Goal: Task Accomplishment & Management: Use online tool/utility

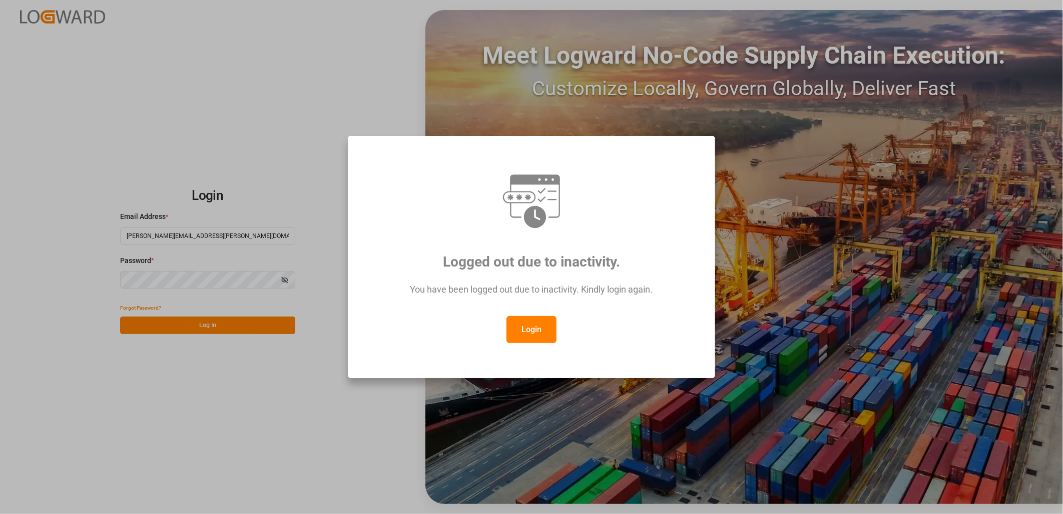
click at [537, 327] on button "Login" at bounding box center [532, 329] width 50 height 27
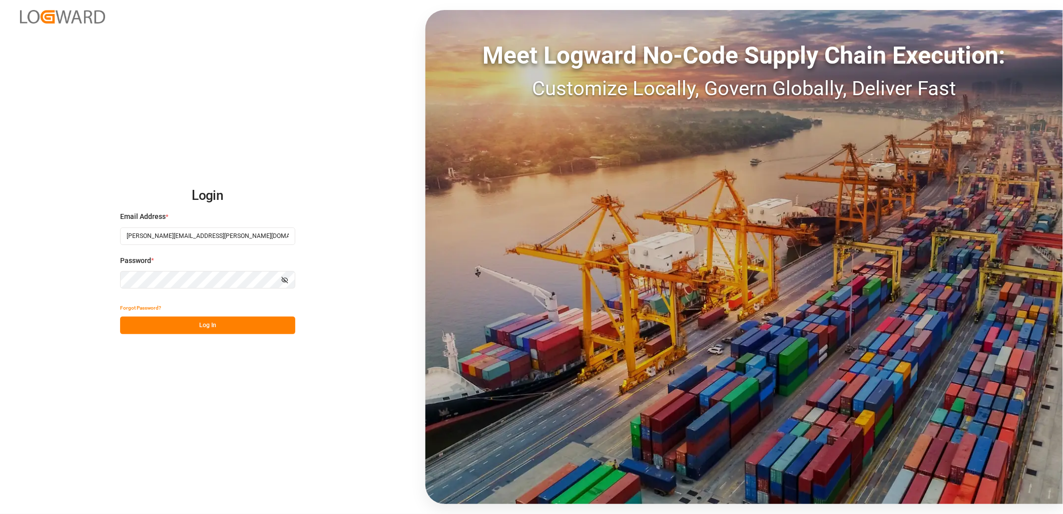
click at [219, 327] on button "Log In" at bounding box center [207, 325] width 175 height 18
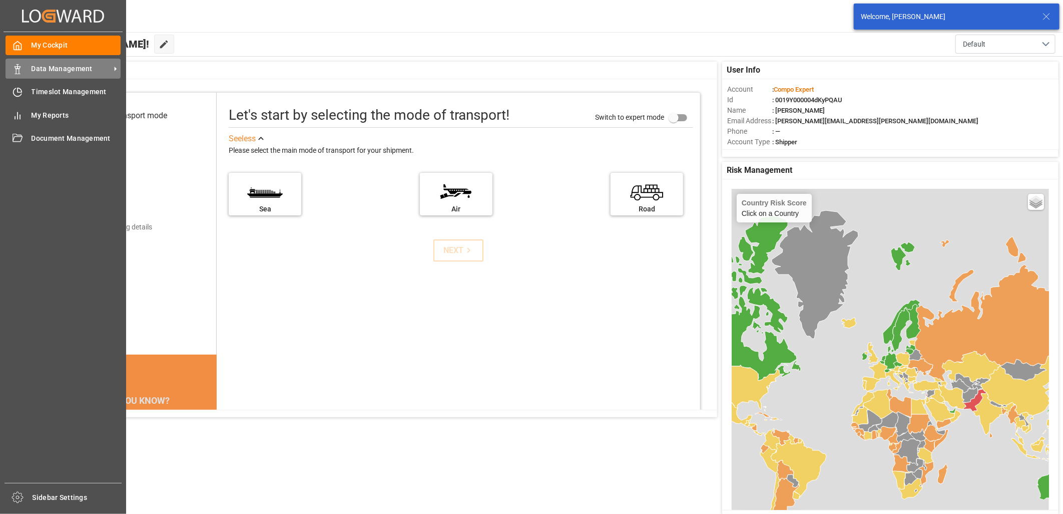
click at [40, 74] on div "Data Management Data Management" at bounding box center [63, 69] width 115 height 20
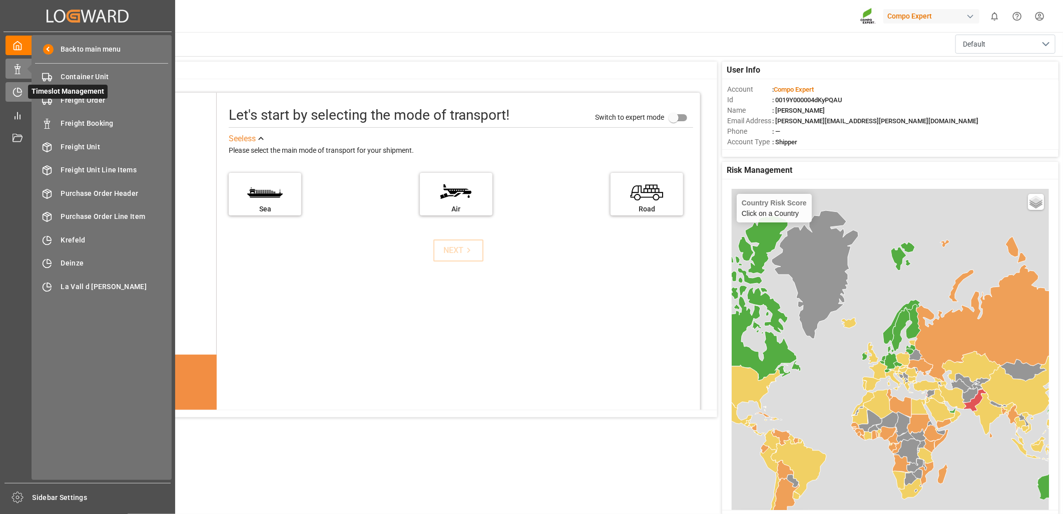
click at [13, 94] on icon at bounding box center [18, 92] width 10 height 10
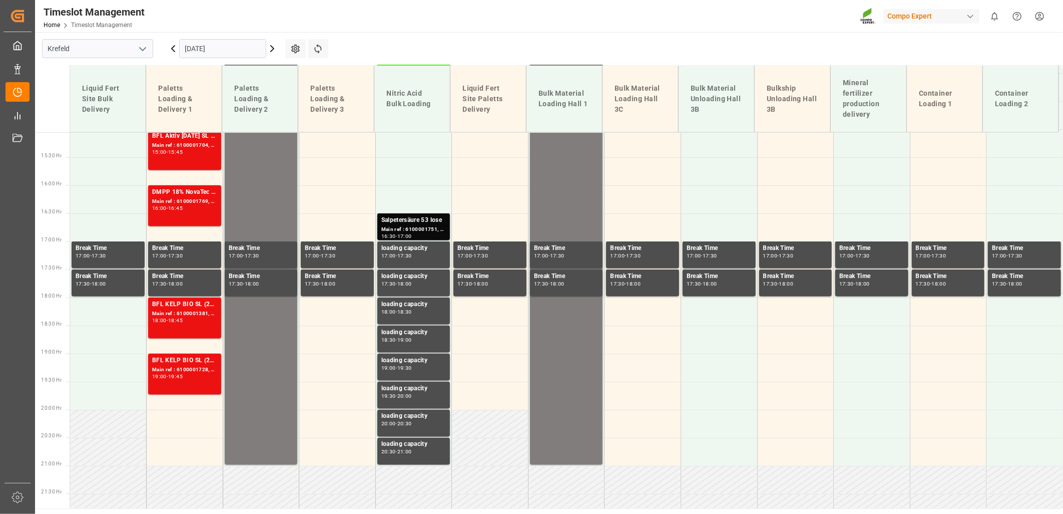
scroll to position [866, 0]
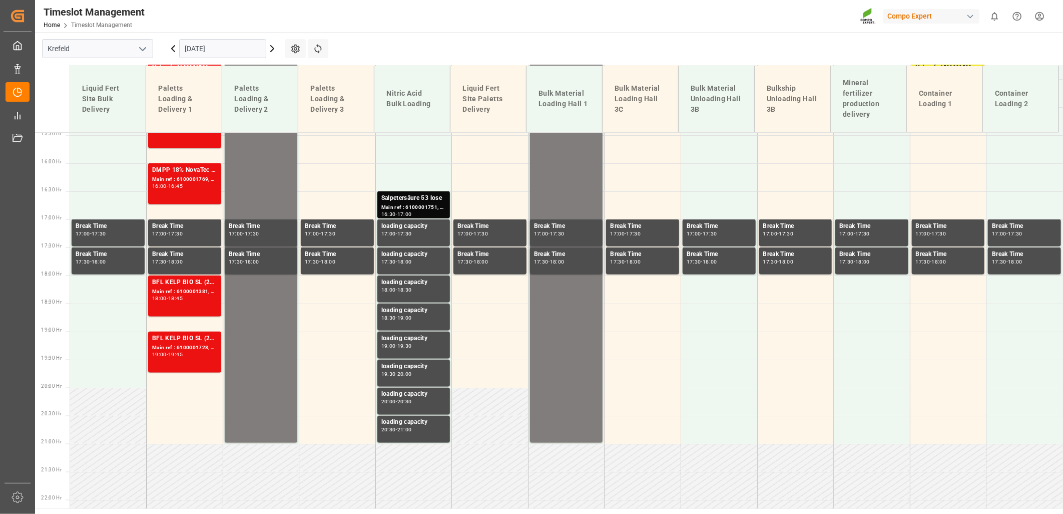
drag, startPoint x: 142, startPoint y: 48, endPoint x: 138, endPoint y: 54, distance: 7.2
click at [140, 48] on icon "open menu" at bounding box center [143, 49] width 12 height 12
click at [91, 116] on div "La Vall d [PERSON_NAME]" at bounding box center [98, 116] width 110 height 23
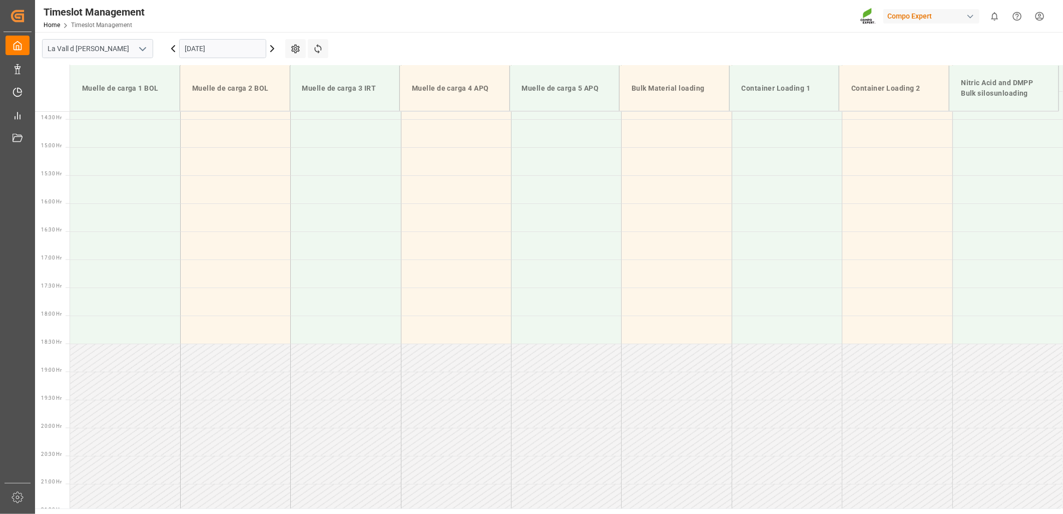
scroll to position [844, 0]
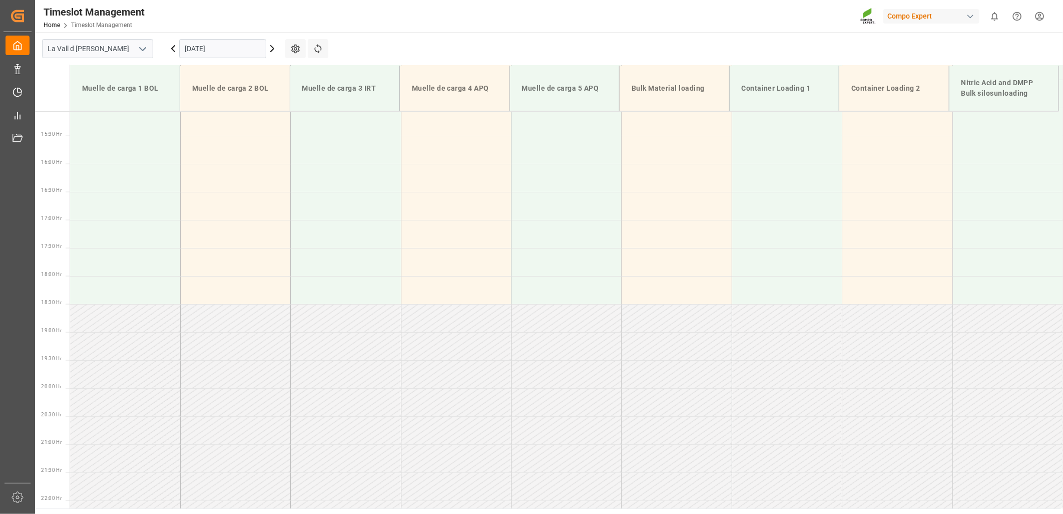
click at [213, 46] on input "[DATE]" at bounding box center [222, 48] width 87 height 19
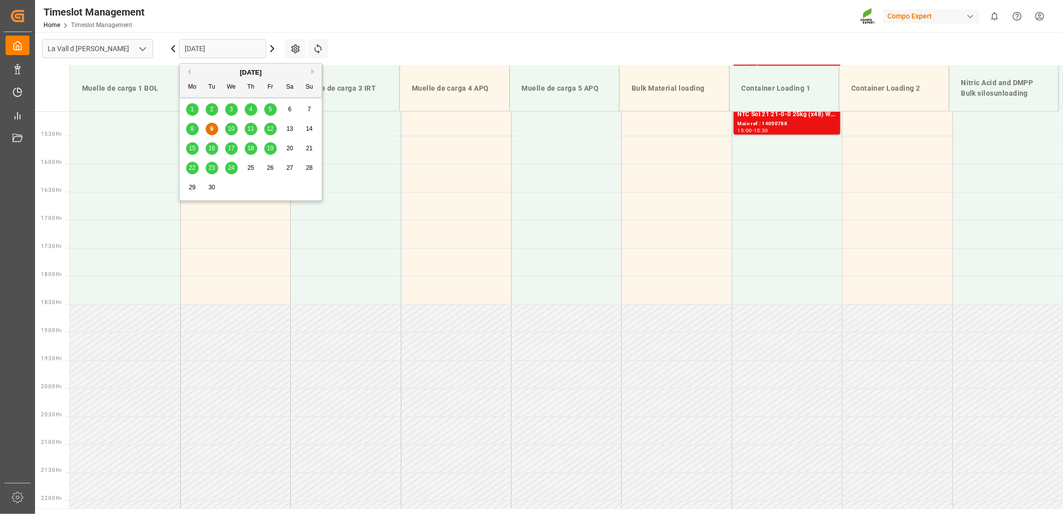
click at [251, 129] on span "11" at bounding box center [250, 128] width 7 height 7
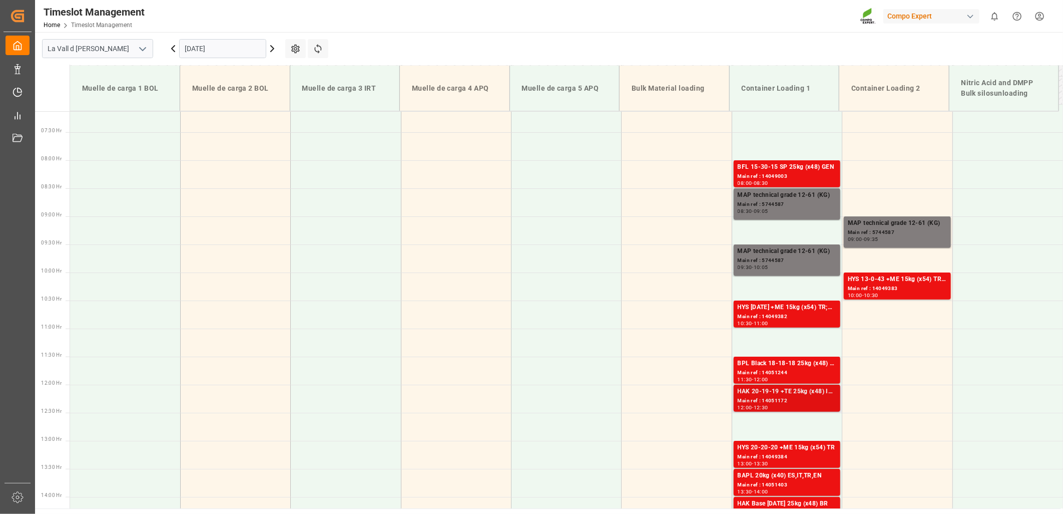
scroll to position [455, 0]
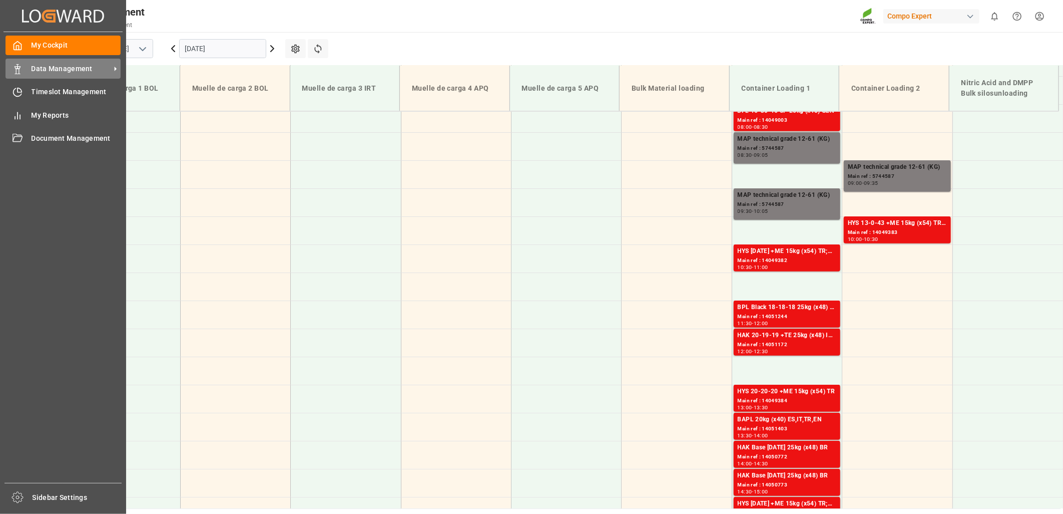
click at [23, 71] on div "Data Management Data Management" at bounding box center [63, 69] width 115 height 20
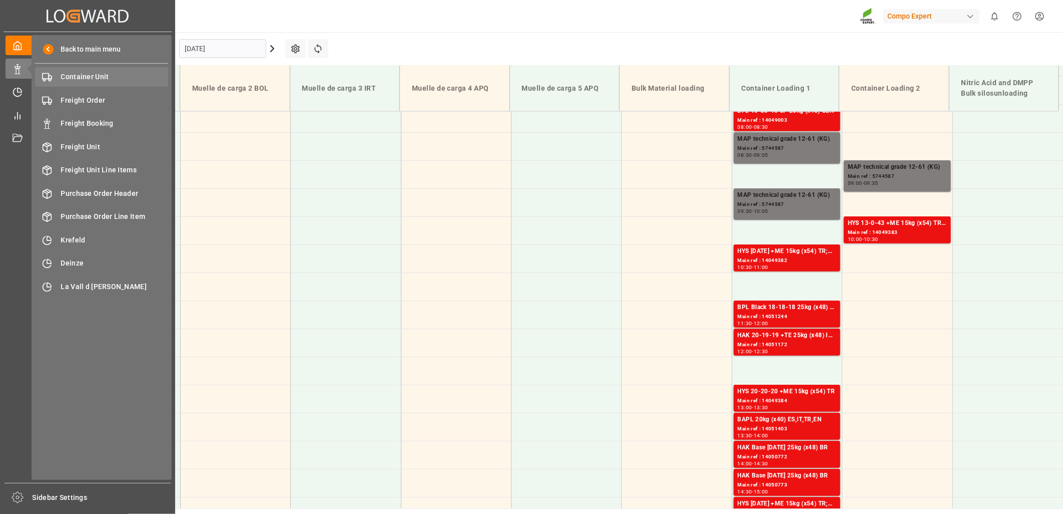
click at [78, 77] on span "Container Unit" at bounding box center [115, 77] width 108 height 11
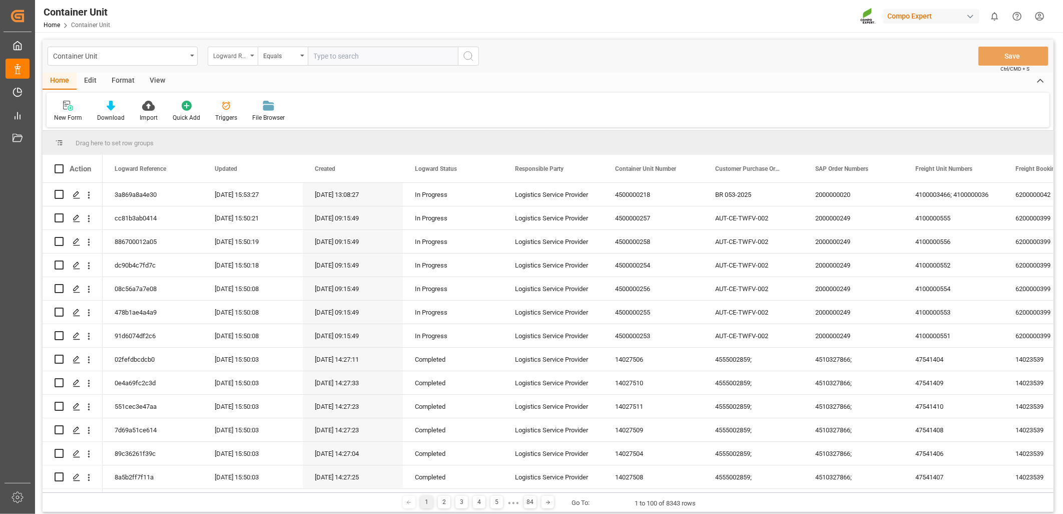
click at [249, 56] on div "Logward Reference" at bounding box center [233, 56] width 50 height 19
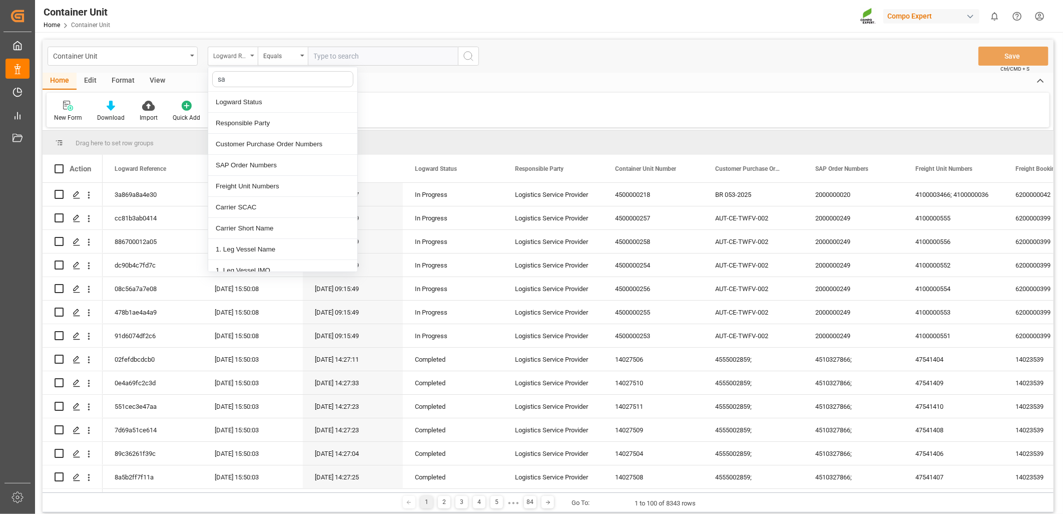
type input "sap"
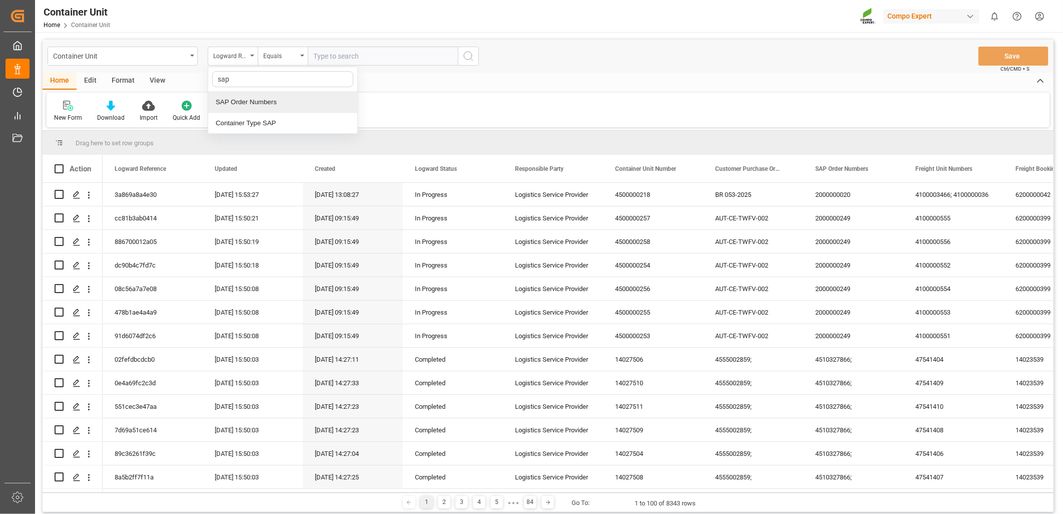
click at [243, 104] on div "SAP Order Numbers" at bounding box center [282, 102] width 149 height 21
click at [341, 59] on input "text" at bounding box center [383, 56] width 150 height 19
click at [298, 53] on div "Equals" at bounding box center [283, 56] width 50 height 19
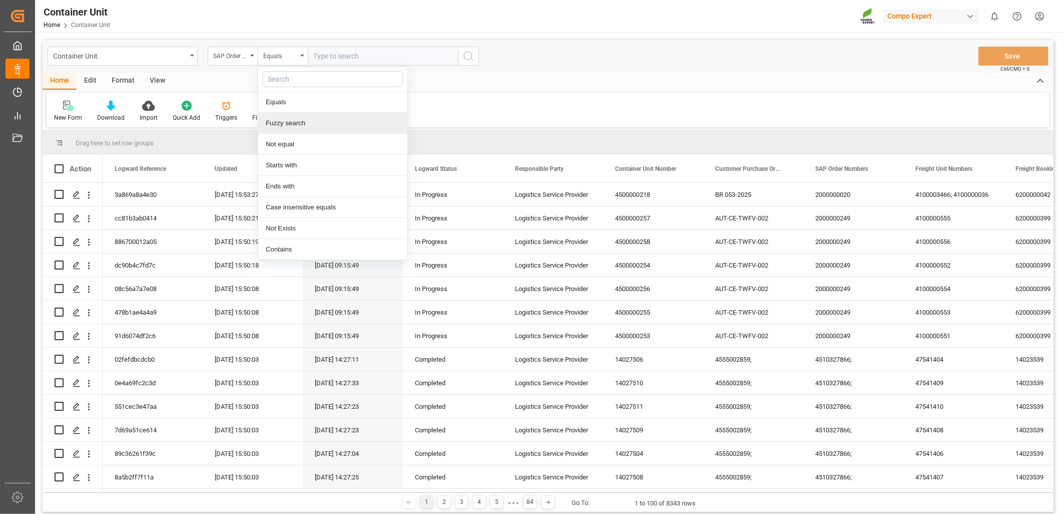
click at [282, 124] on div "Fuzzy search" at bounding box center [332, 123] width 149 height 21
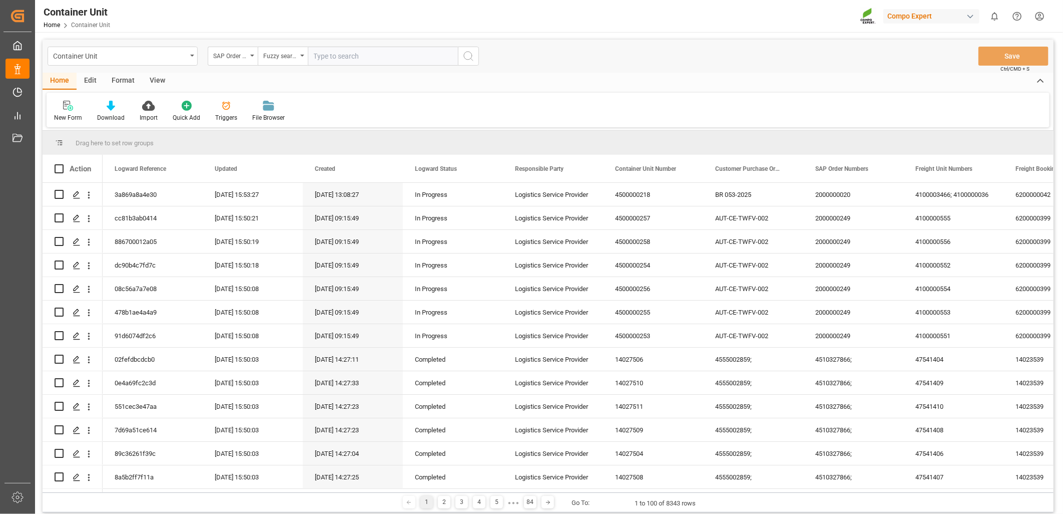
click at [347, 58] on input "text" at bounding box center [383, 56] width 150 height 19
paste input "4510360955"
type input "4510360955"
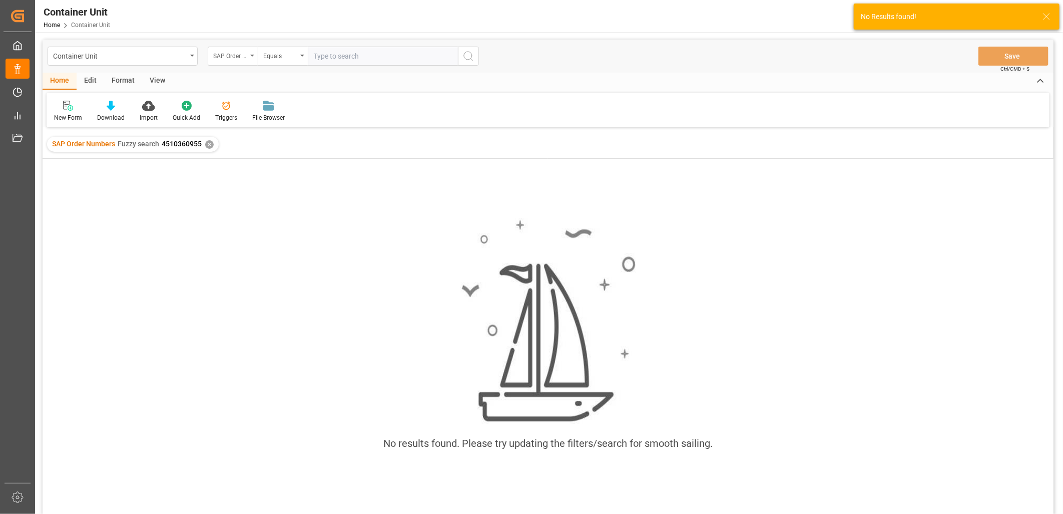
click at [251, 56] on icon "open menu" at bounding box center [252, 56] width 4 height 2
click at [348, 64] on input "text" at bounding box center [383, 56] width 150 height 19
paste input "4510360955"
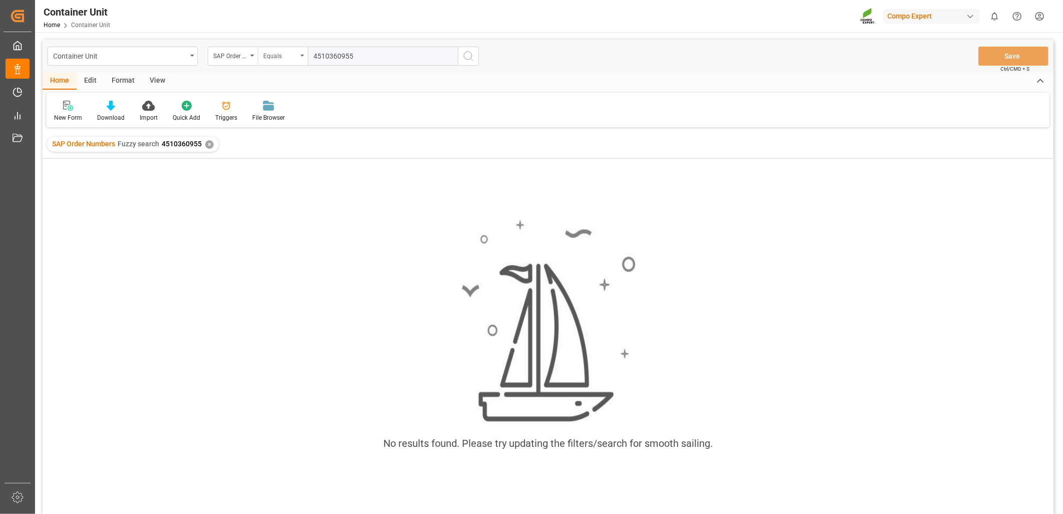
type input "4510360955"
click at [289, 49] on div "Equals" at bounding box center [280, 55] width 34 height 12
click at [286, 122] on div "Fuzzy search" at bounding box center [332, 123] width 149 height 21
paste input "4510360955"
type input "4510360955"
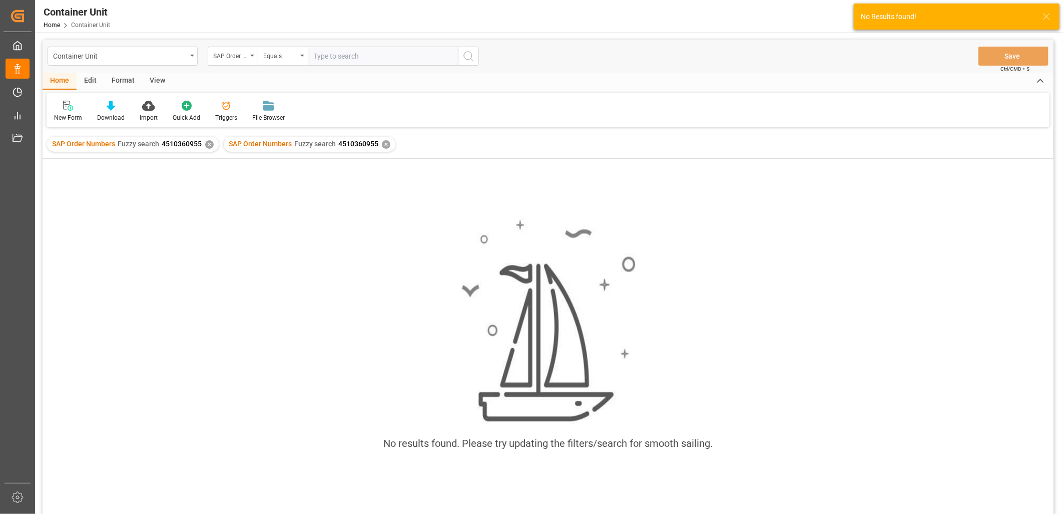
click at [209, 144] on div "✕" at bounding box center [209, 144] width 9 height 9
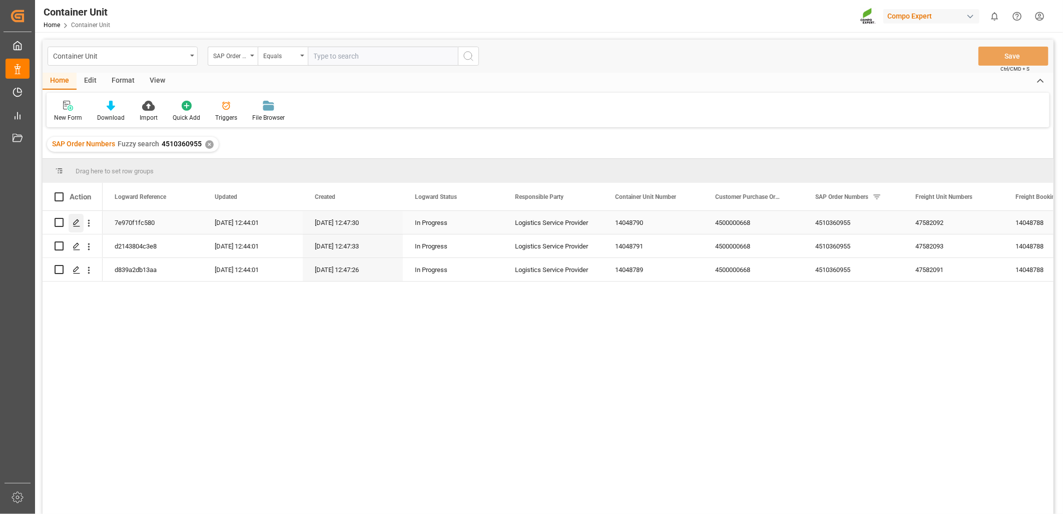
click at [76, 225] on icon "Press SPACE to select this row." at bounding box center [77, 223] width 8 height 8
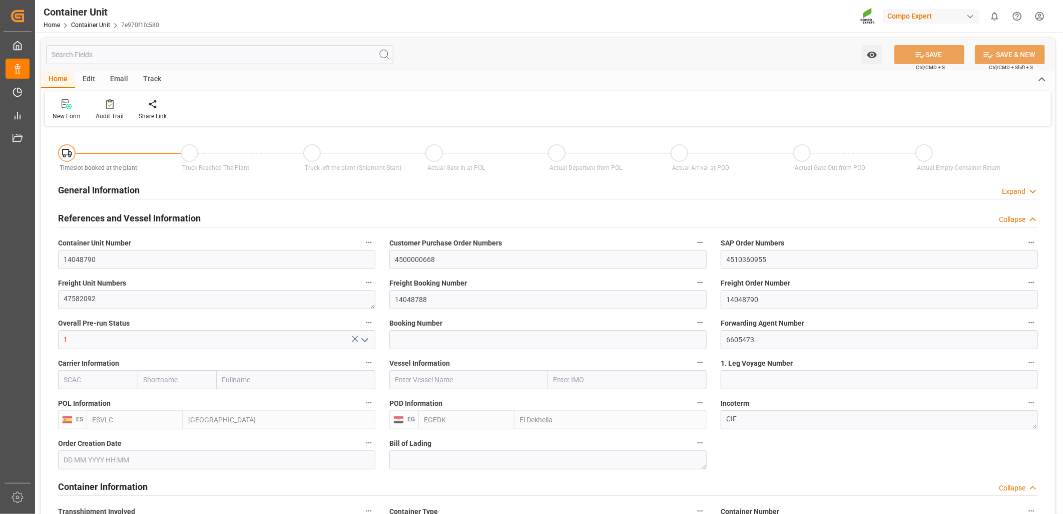
type input "ESVLC"
type input "EGEDK"
type input "10"
type input "0"
type input "11"
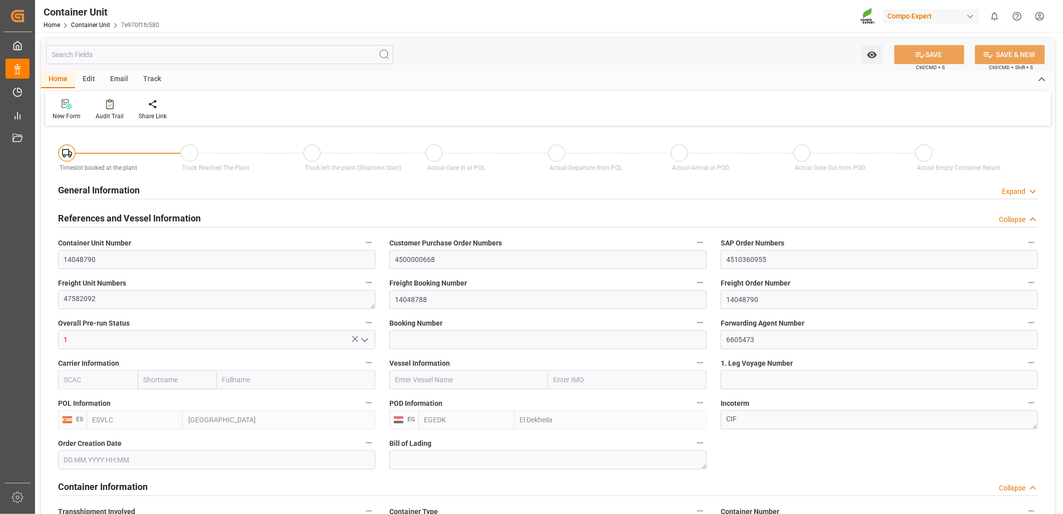
type input "0"
type input "60"
type input "24576"
type input "07.07.2025 12:48"
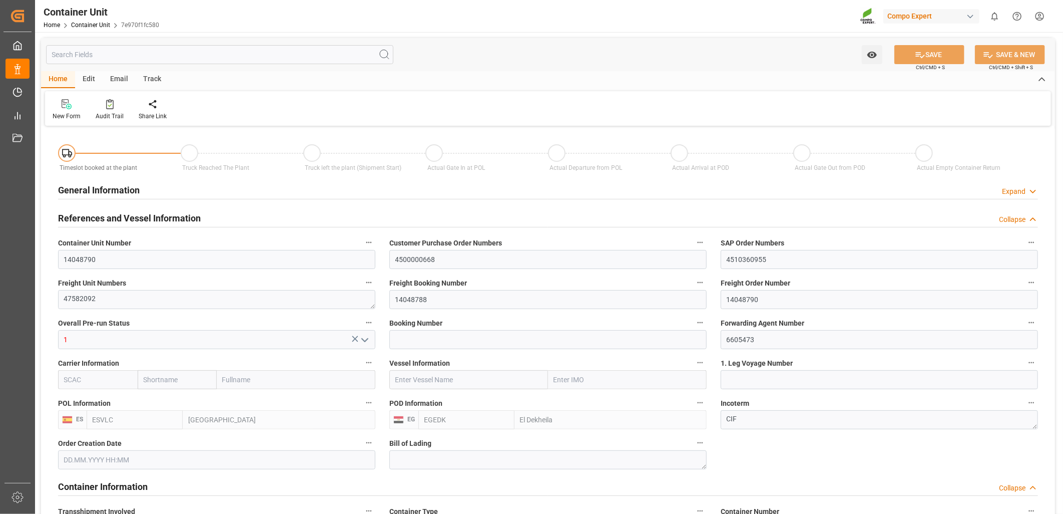
type input "07.07.2025"
click at [158, 105] on icon at bounding box center [160, 103] width 7 height 9
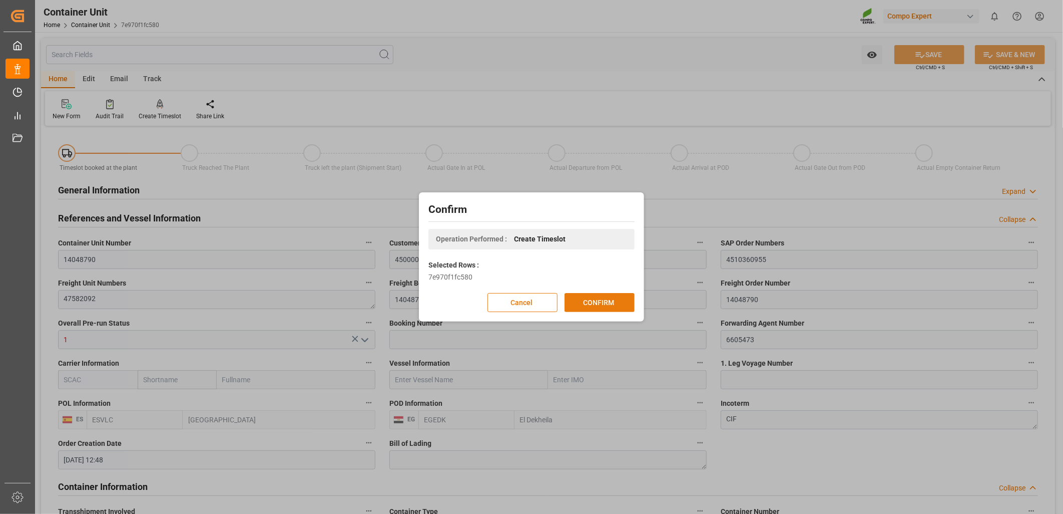
click at [599, 303] on button "CONFIRM" at bounding box center [600, 302] width 70 height 19
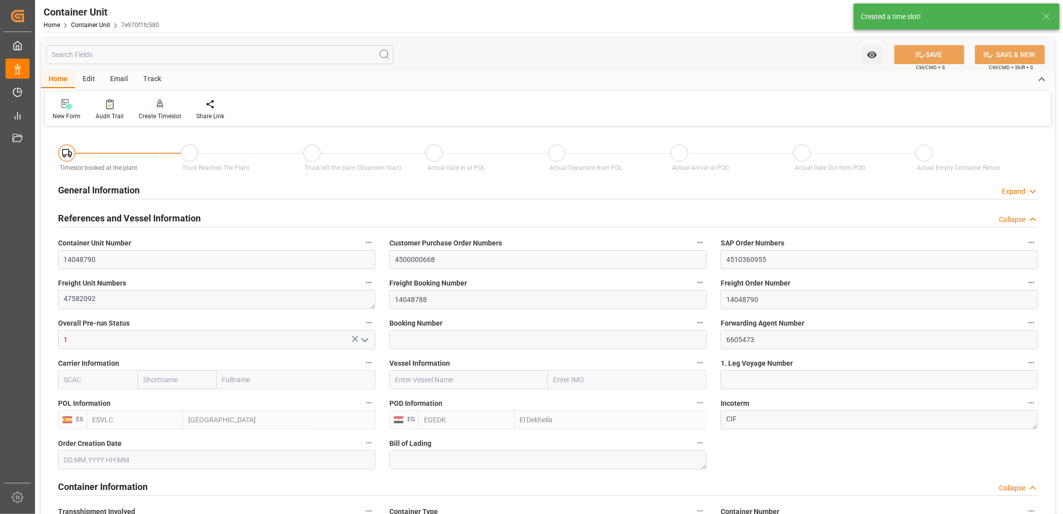
type input "07.07.2025 12:48"
type input "07.07.2025"
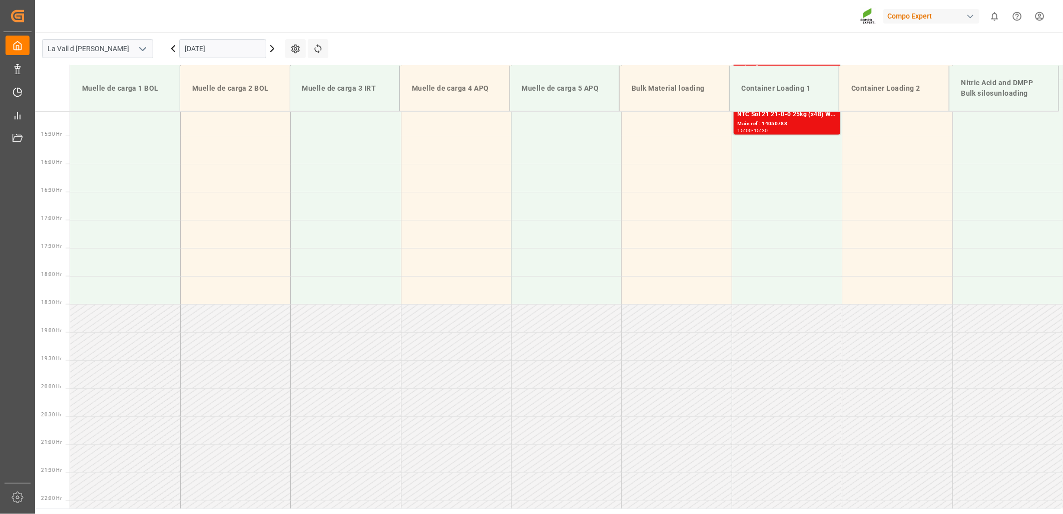
scroll to position [567, 0]
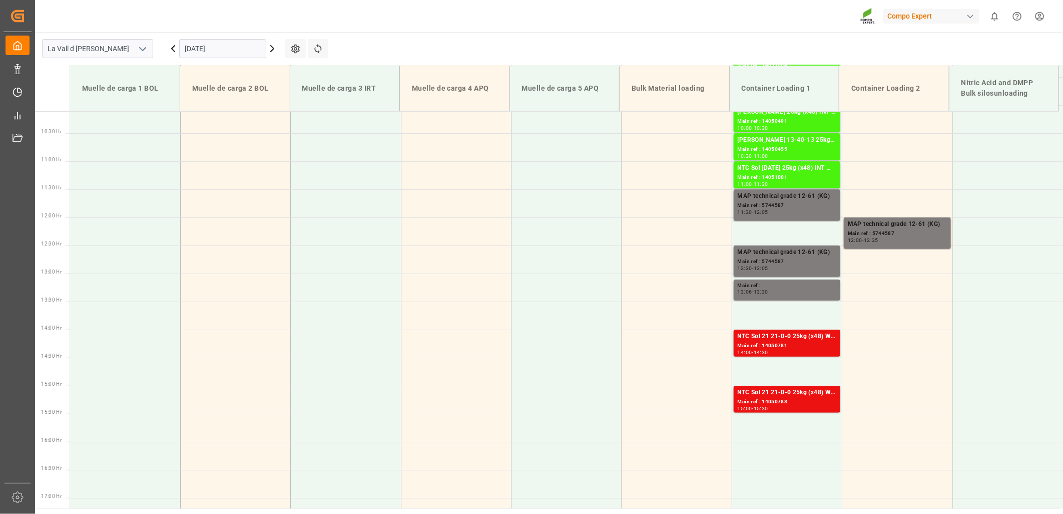
click at [248, 51] on input "[DATE]" at bounding box center [222, 48] width 87 height 19
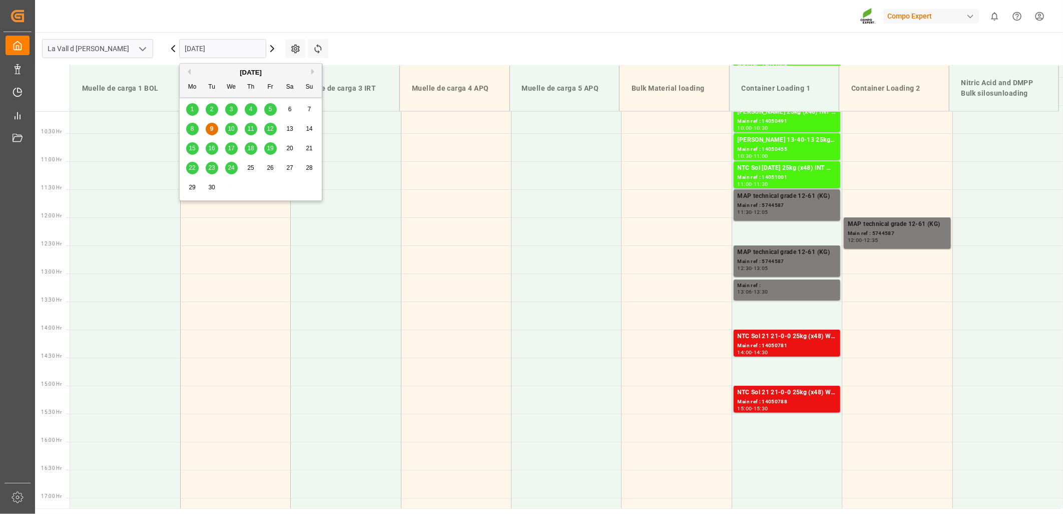
click at [253, 128] on span "11" at bounding box center [250, 128] width 7 height 7
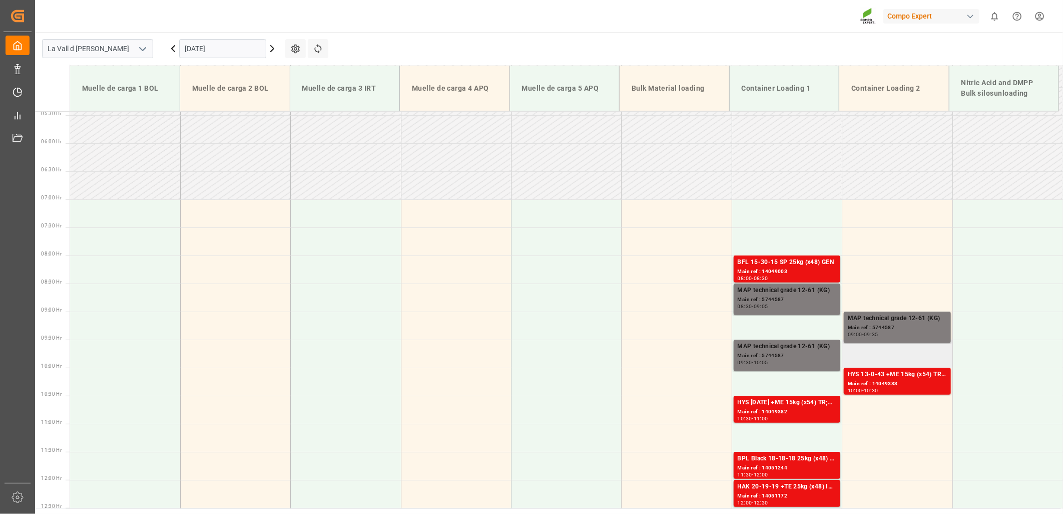
scroll to position [360, 0]
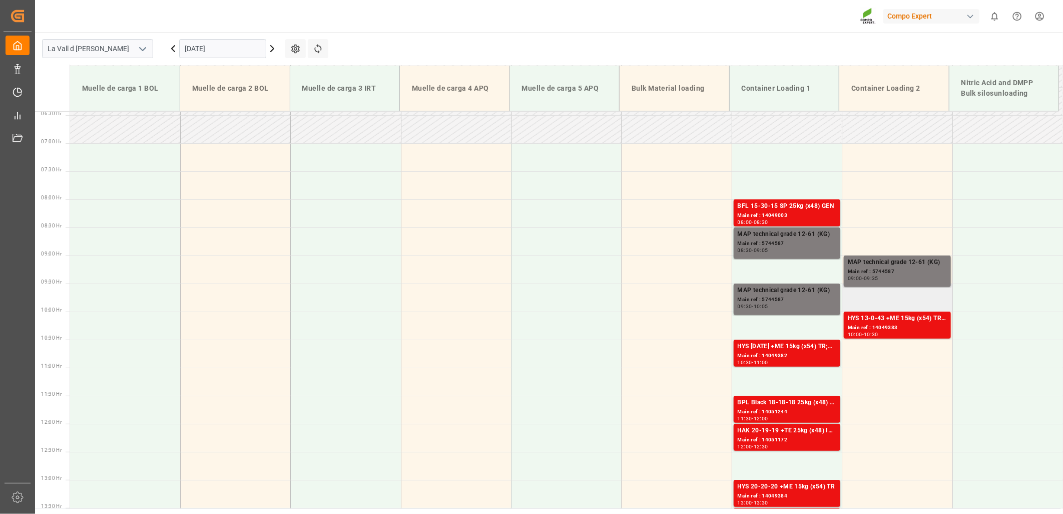
click at [891, 299] on td at bounding box center [897, 297] width 110 height 28
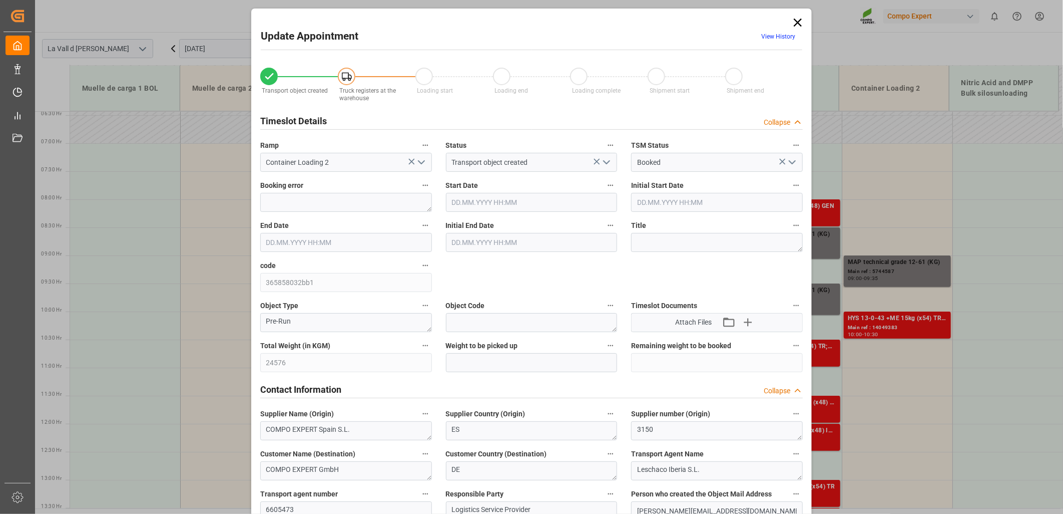
type input "24576"
type input "60"
type input "[DATE] 09:30"
type input "[DATE] 10:00"
type input "[DATE] 12:48"
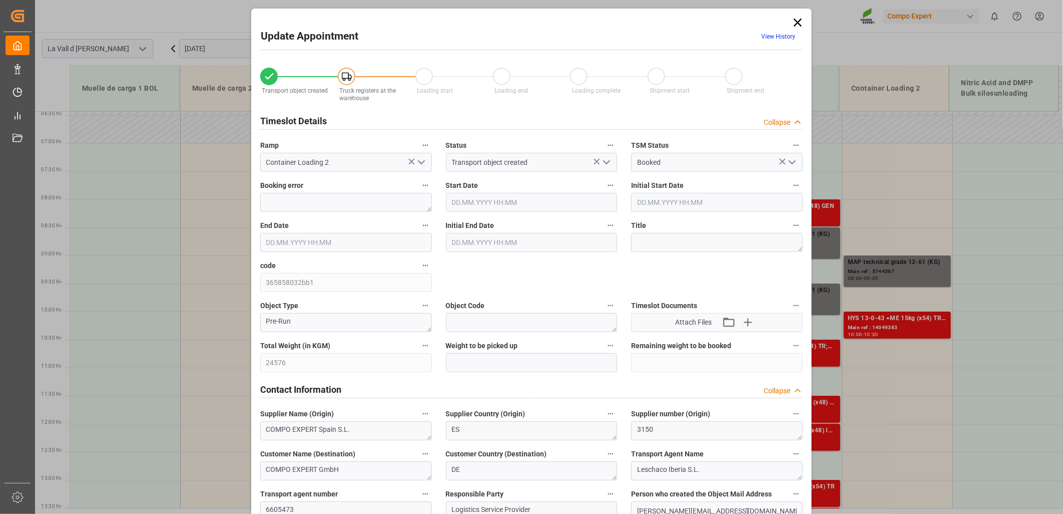
type input "[DATE] 13:56"
click at [891, 299] on div "Update Appointment View History Transport object created Truck registers at the…" at bounding box center [531, 257] width 1063 height 514
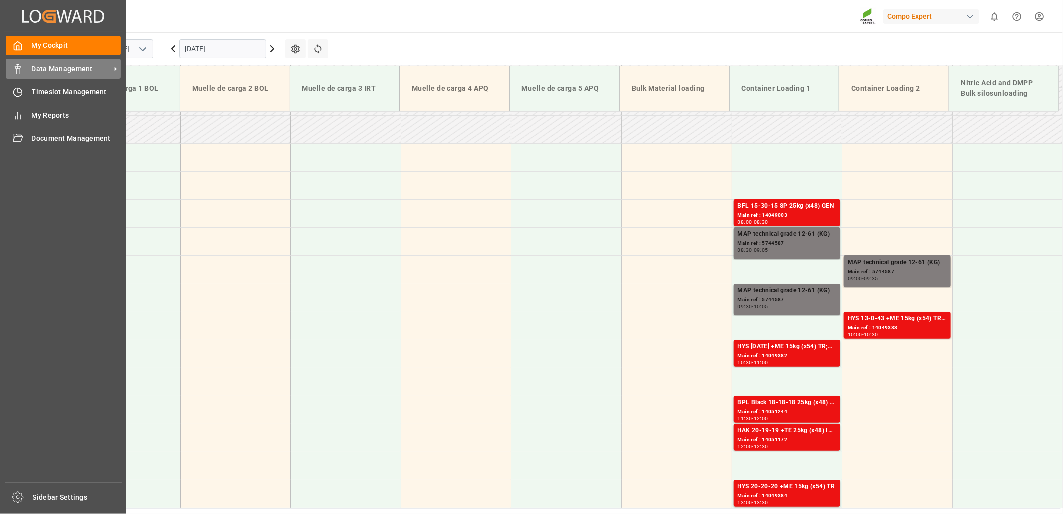
click at [22, 65] on icon at bounding box center [18, 69] width 10 height 10
click at [38, 71] on span "Data Management" at bounding box center [71, 69] width 79 height 11
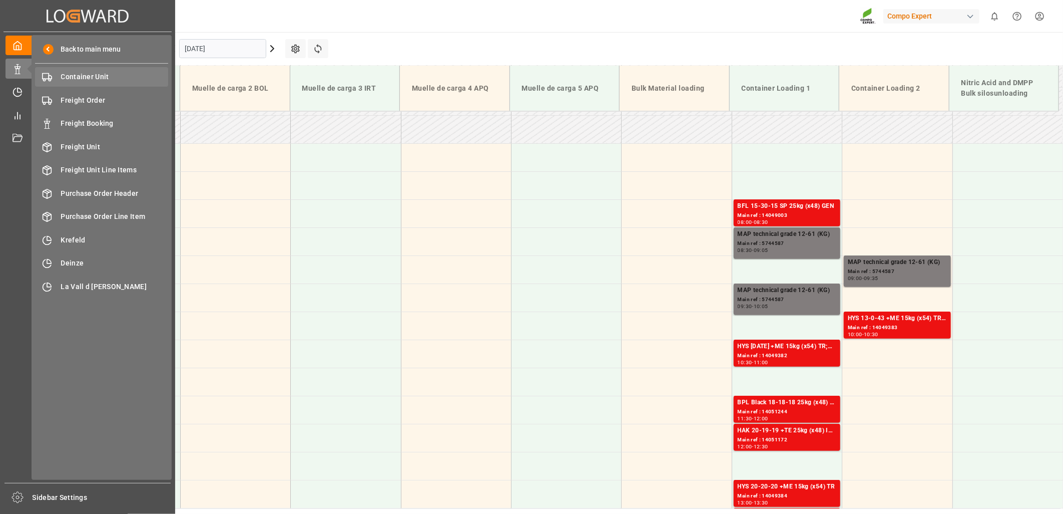
click at [87, 82] on span "Container Unit" at bounding box center [115, 77] width 108 height 11
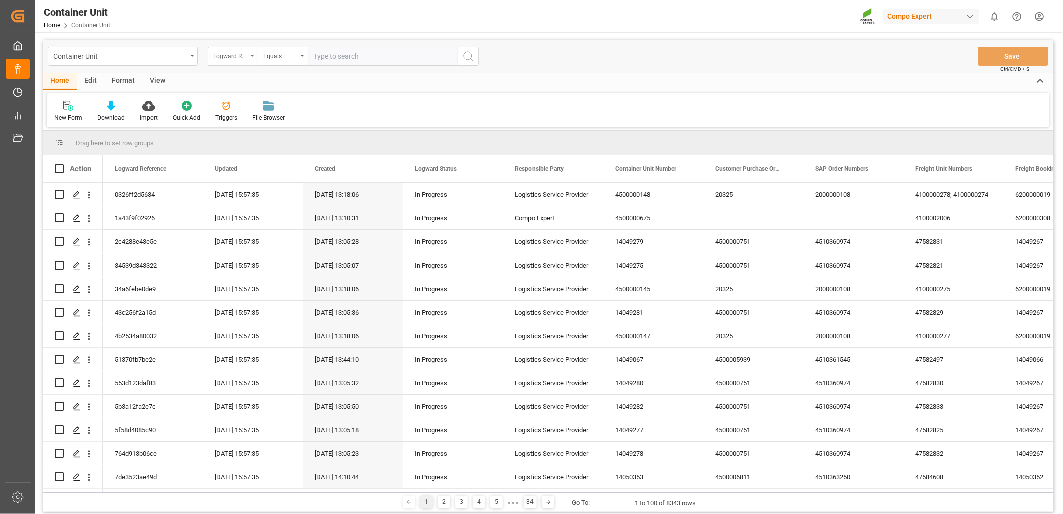
click at [251, 57] on div "Logward Reference" at bounding box center [233, 56] width 50 height 19
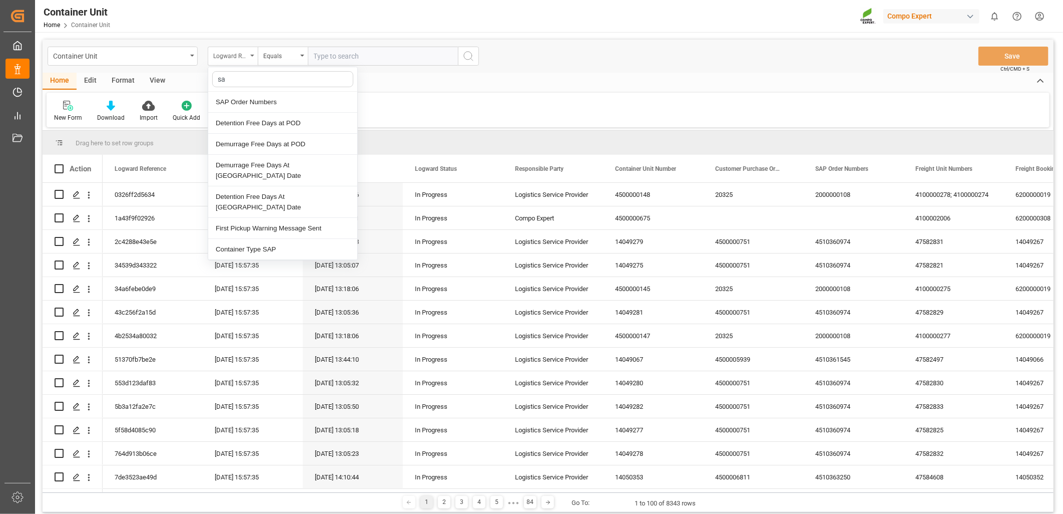
type input "sap"
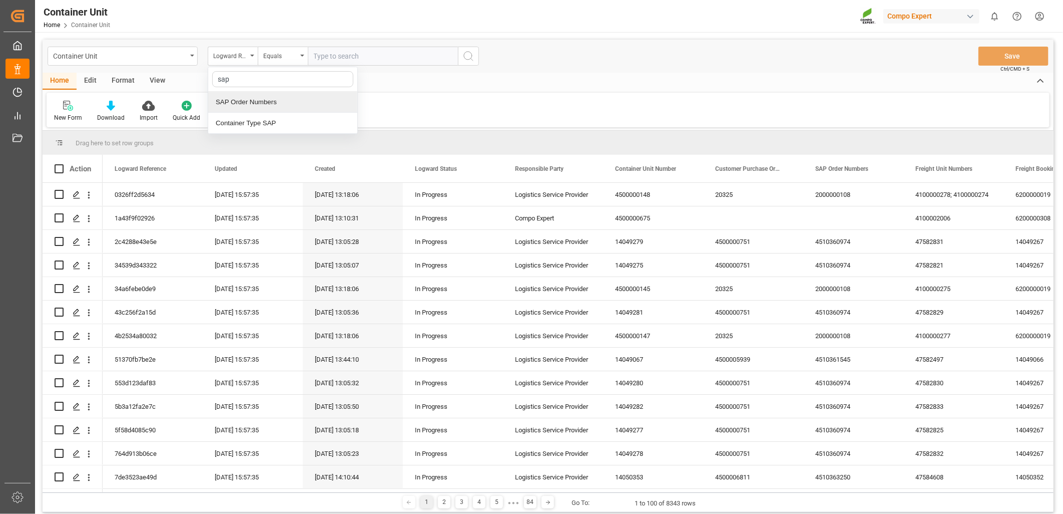
click at [258, 102] on div "SAP Order Numbers" at bounding box center [282, 102] width 149 height 21
click at [299, 61] on div "Equals" at bounding box center [283, 56] width 50 height 19
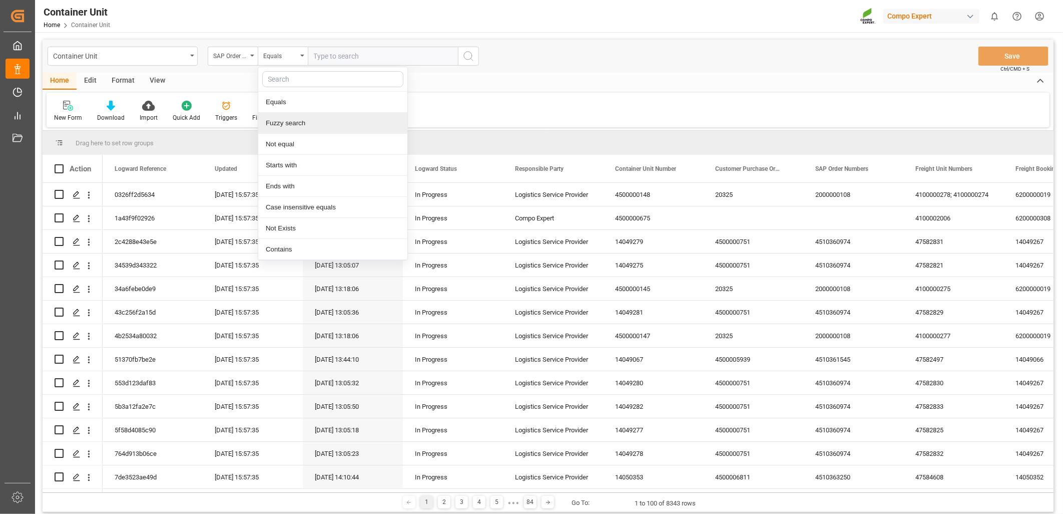
click at [282, 123] on div "Fuzzy search" at bounding box center [332, 123] width 149 height 21
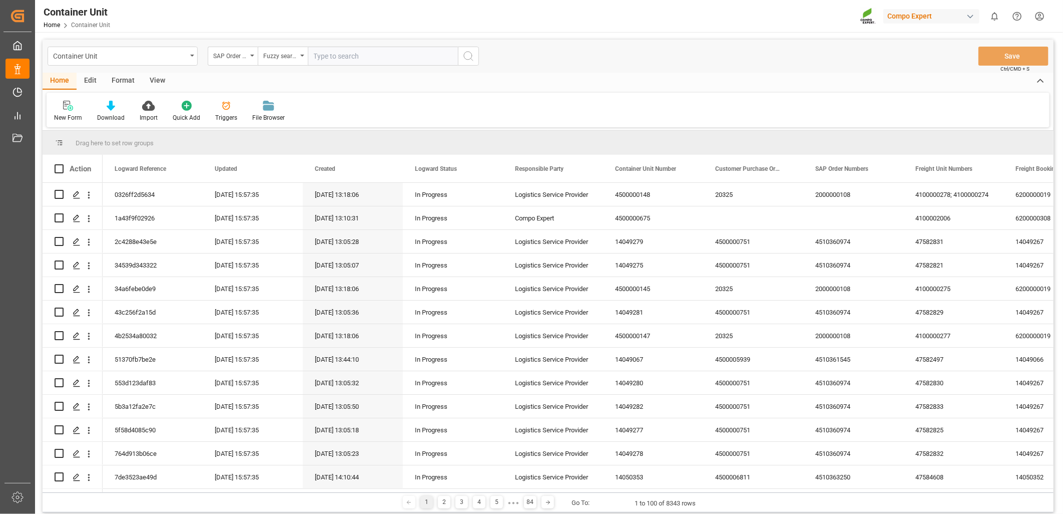
click at [378, 58] on input "text" at bounding box center [383, 56] width 150 height 19
paste input "4510360955"
type input "4510360955"
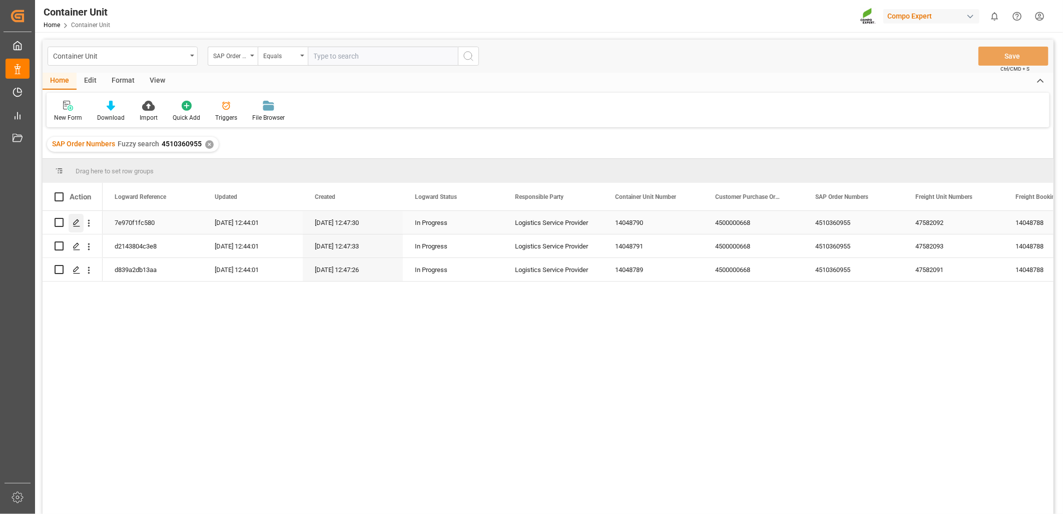
click at [76, 220] on icon "Press SPACE to select this row." at bounding box center [77, 223] width 8 height 8
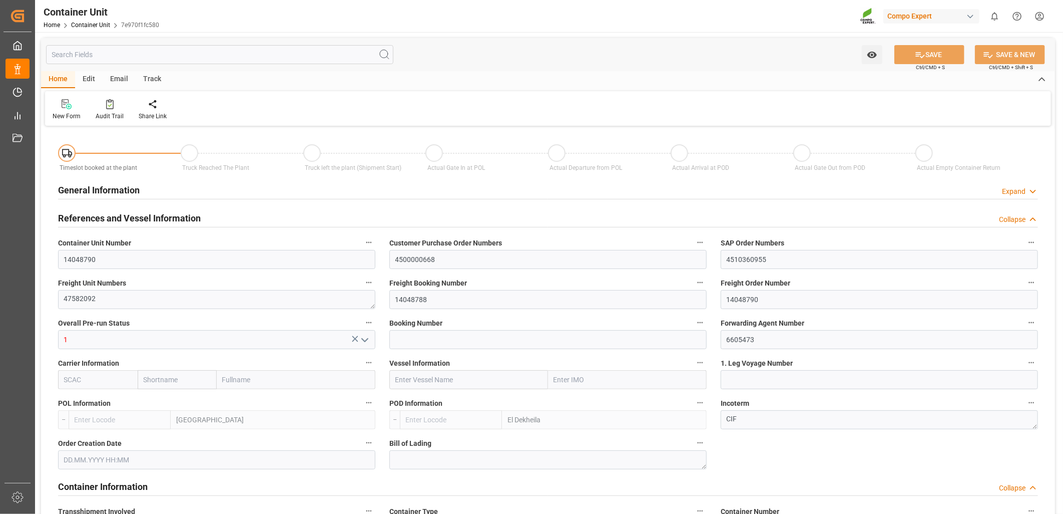
type input "ESVLC"
type input "EGEDK"
type input "10"
type input "0"
type input "11"
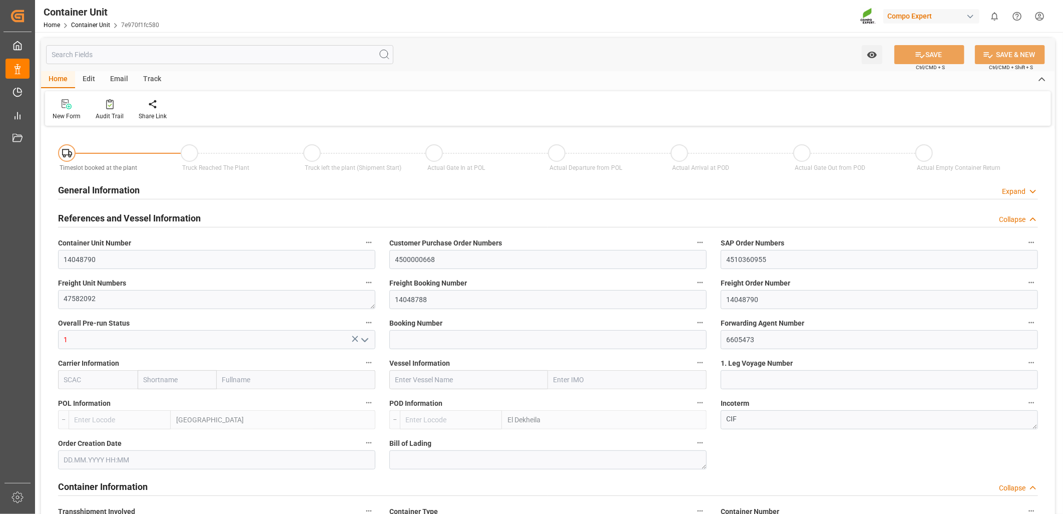
type input "0"
type input "60"
type input "24576"
type input "07.07.2025 12:48"
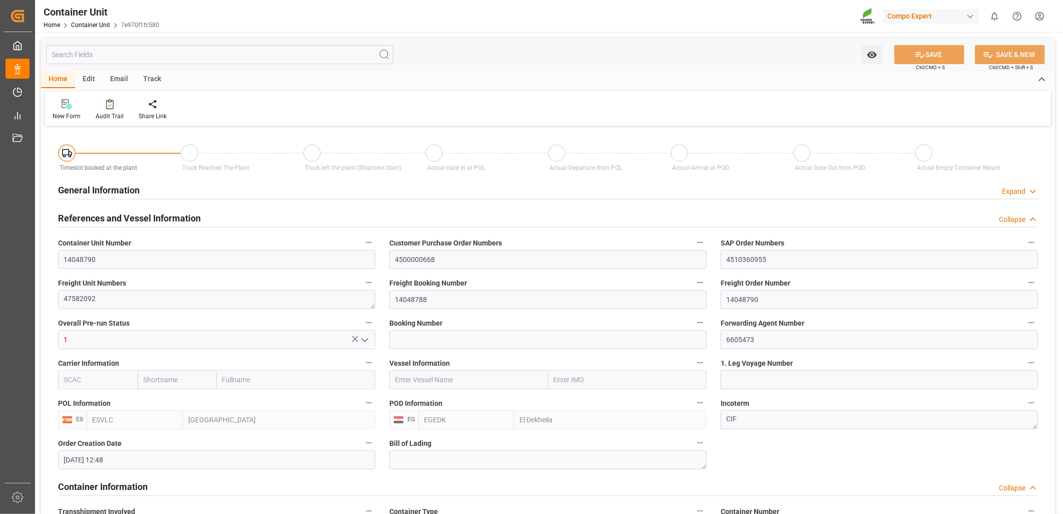
type input "07.07.2025"
click at [158, 108] on icon at bounding box center [160, 109] width 5 height 2
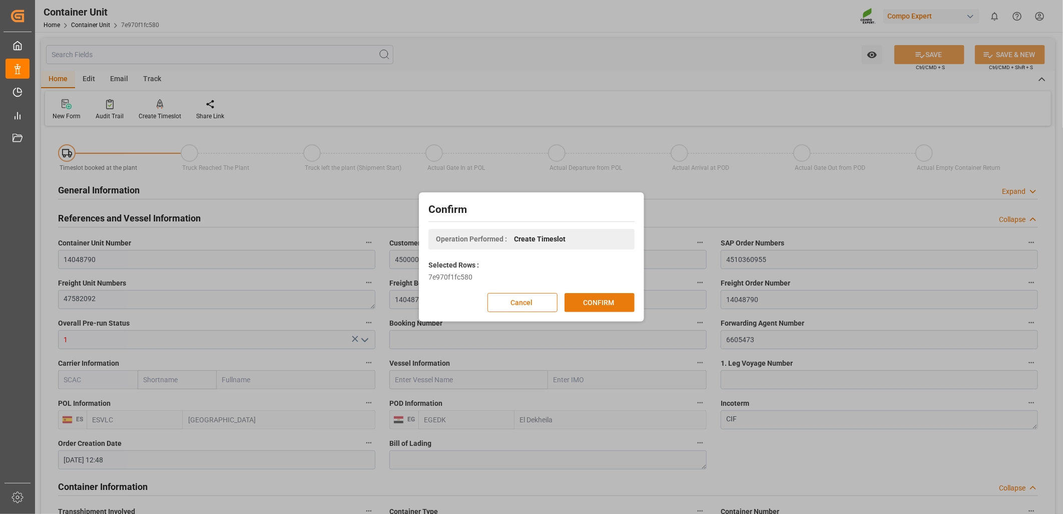
click at [586, 302] on button "CONFIRM" at bounding box center [600, 302] width 70 height 19
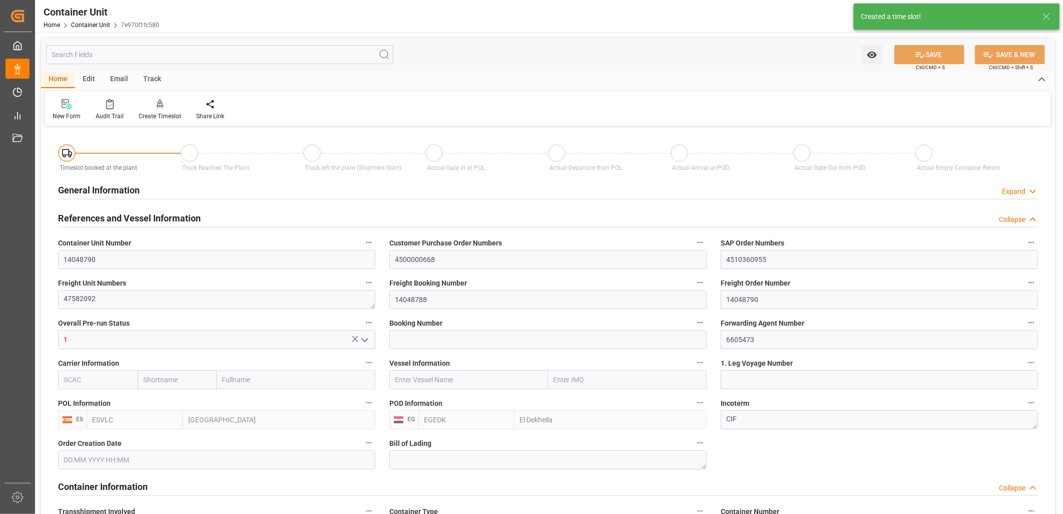
type input "ESVLC"
type input "EGEDK"
type input "10"
type input "0"
type input "11"
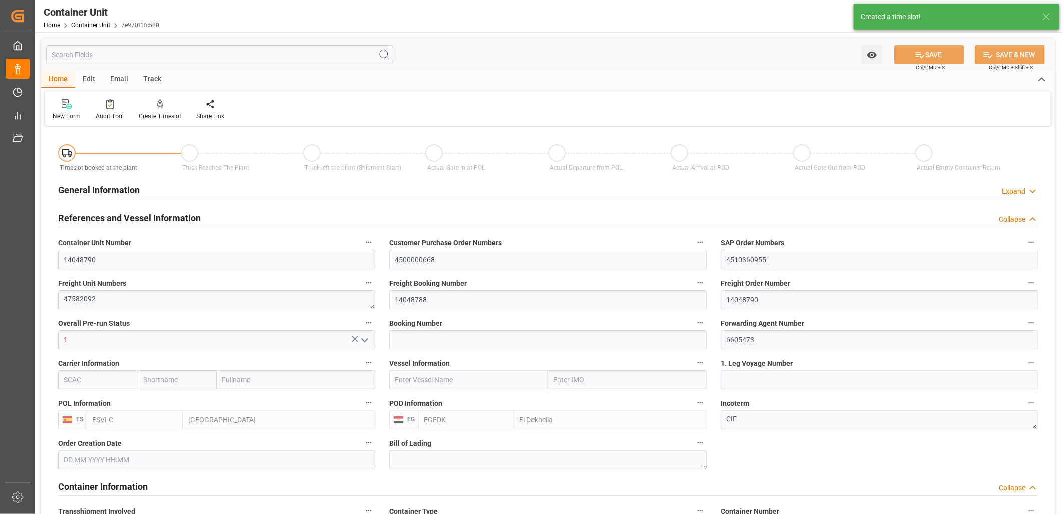
type input "0"
type input "60"
type input "24576"
type input "07.07.2025 12:48"
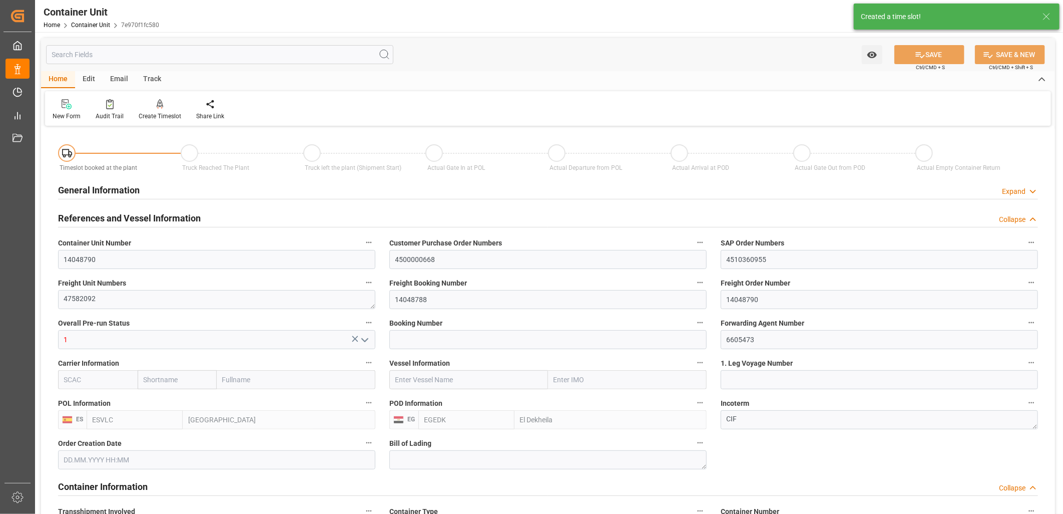
type input "07.07.2025"
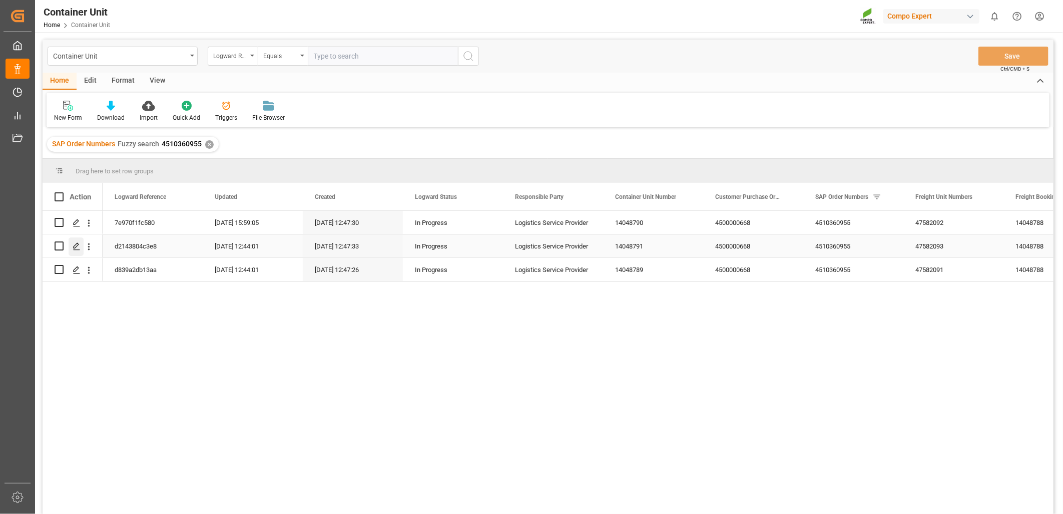
click at [78, 246] on icon "Press SPACE to select this row." at bounding box center [77, 246] width 8 height 8
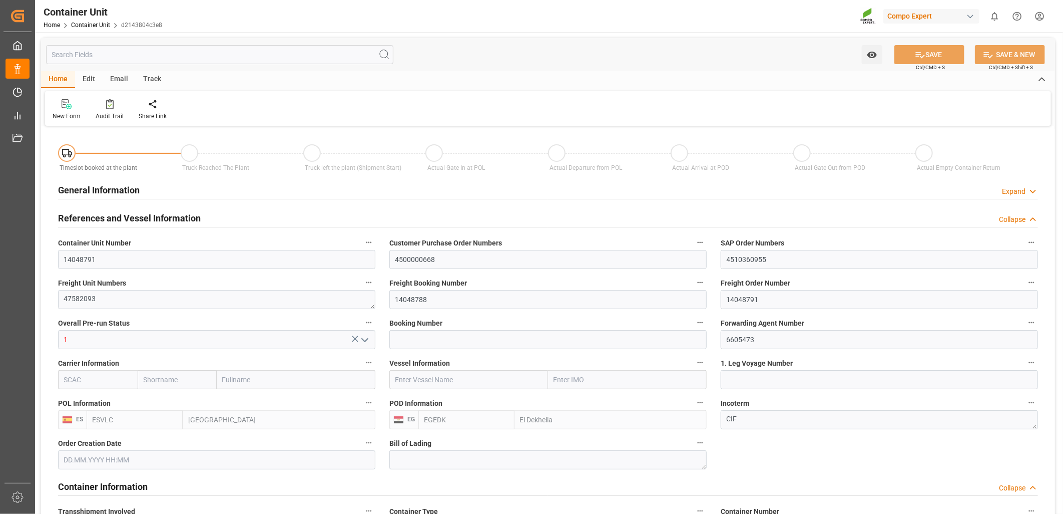
type input "ESVLC"
type input "EGEDK"
type input "10"
type input "0"
type input "11"
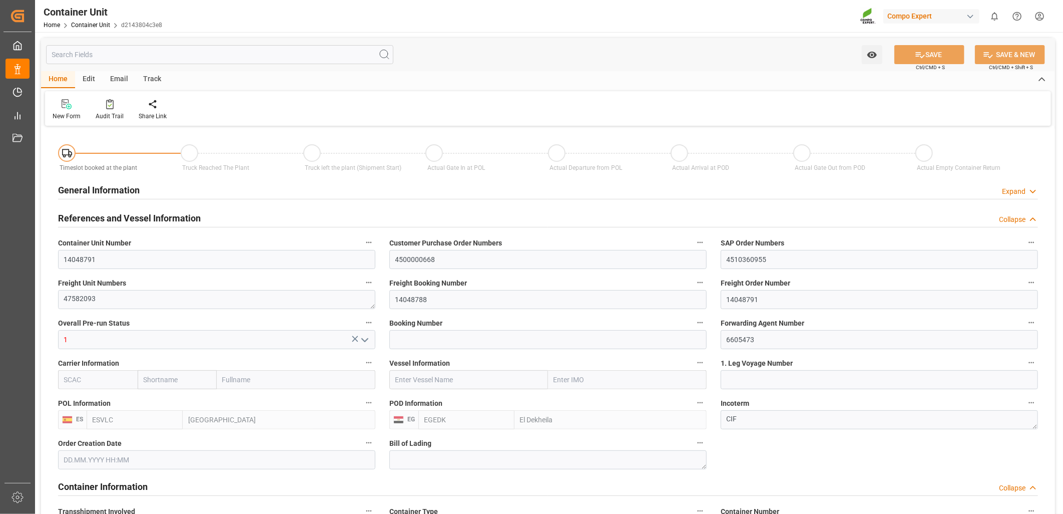
type input "0"
type input "60"
type input "24576"
type input "07.07.2025 12:48"
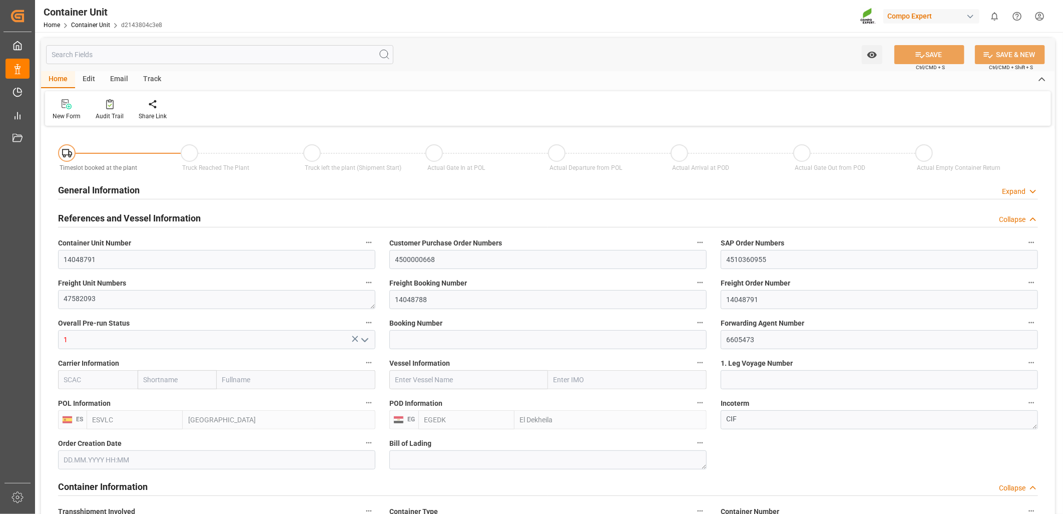
type input "07.07.2025"
click at [158, 107] on icon at bounding box center [160, 104] width 7 height 10
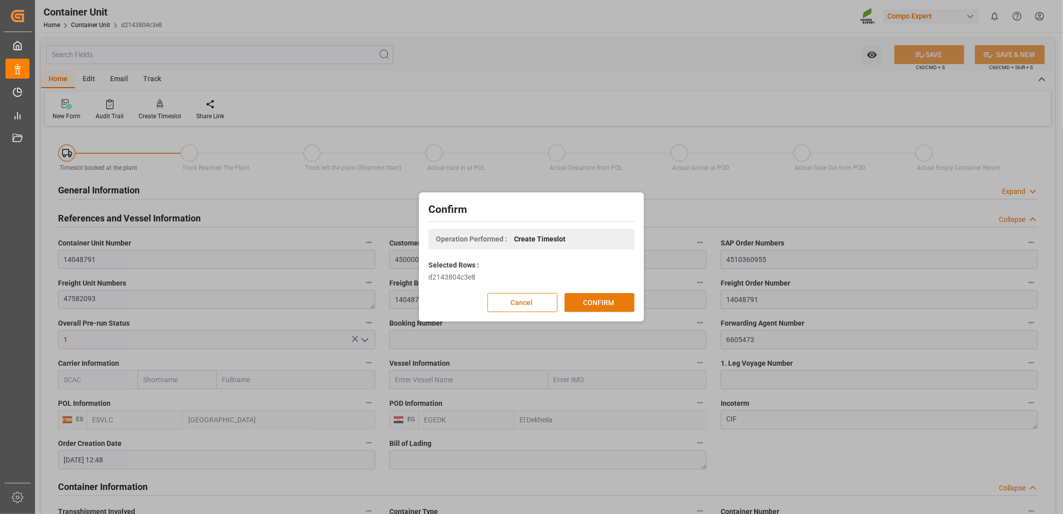
click at [589, 309] on button "CONFIRM" at bounding box center [600, 302] width 70 height 19
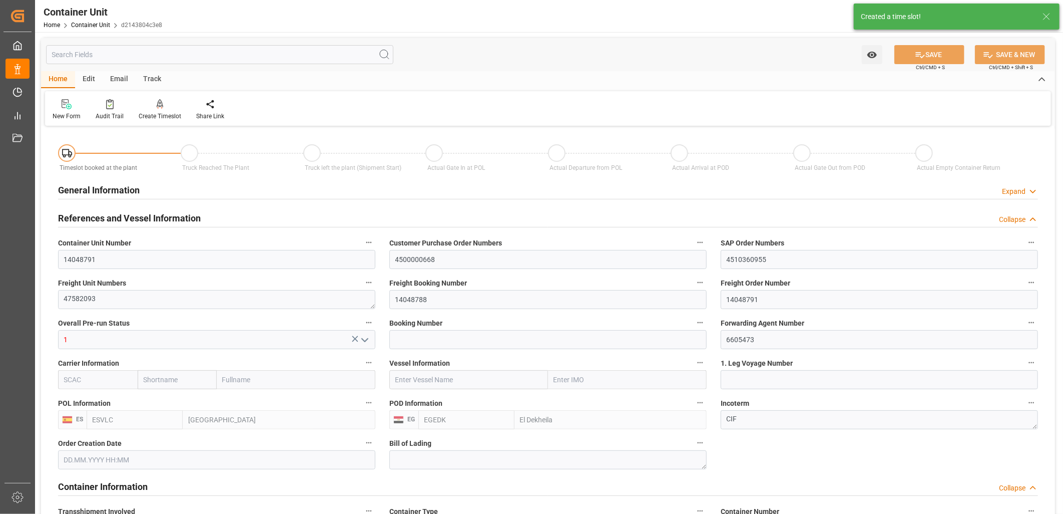
type input "ESVLC"
type input "EGEDK"
type input "10"
type input "0"
type input "11"
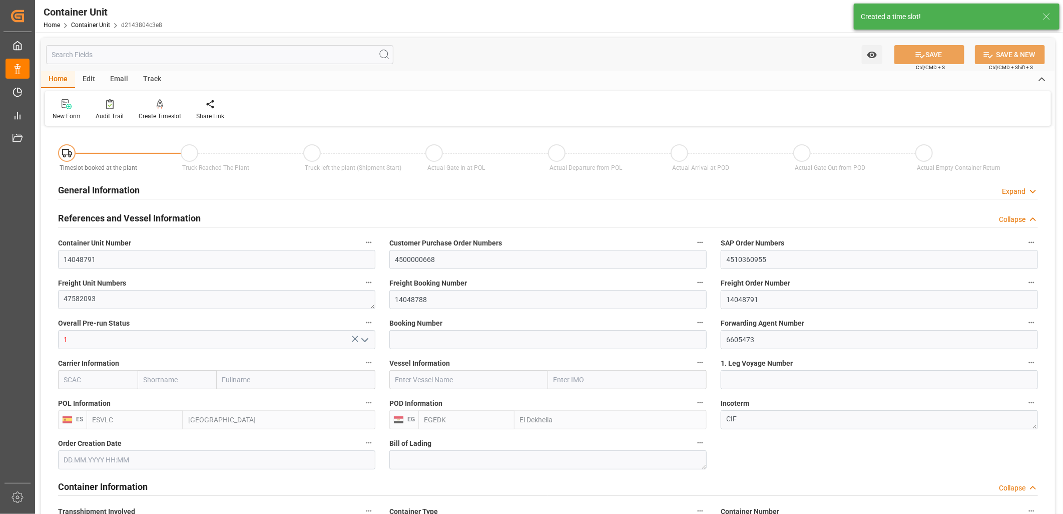
type input "0"
type input "60"
type input "24576"
type input "07.07.2025 12:48"
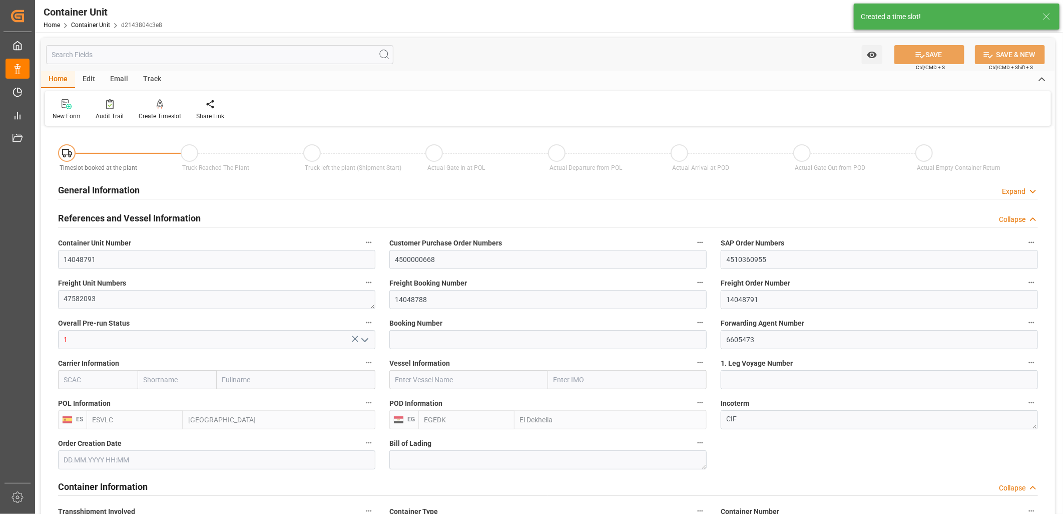
type input "07.07.2025"
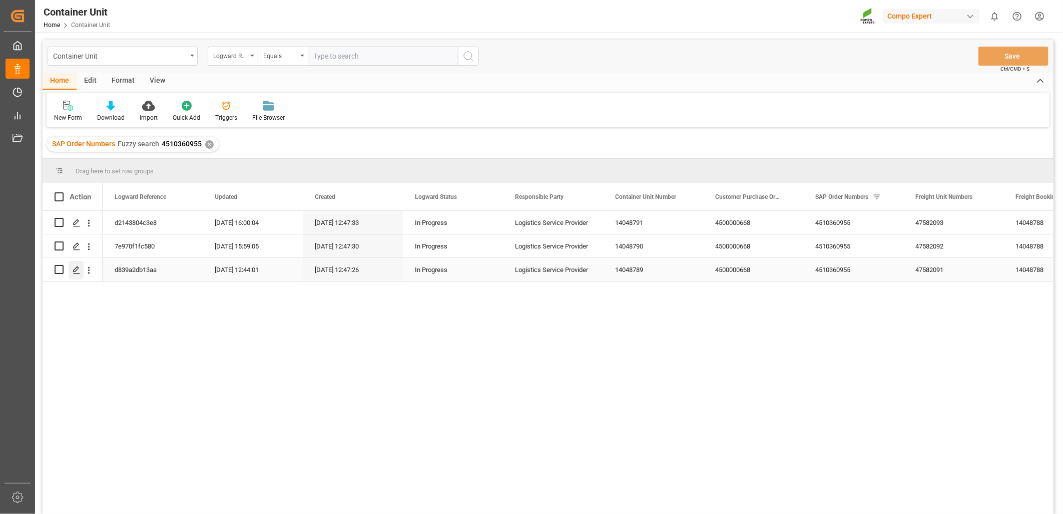
click at [77, 268] on icon "Press SPACE to select this row." at bounding box center [77, 270] width 8 height 8
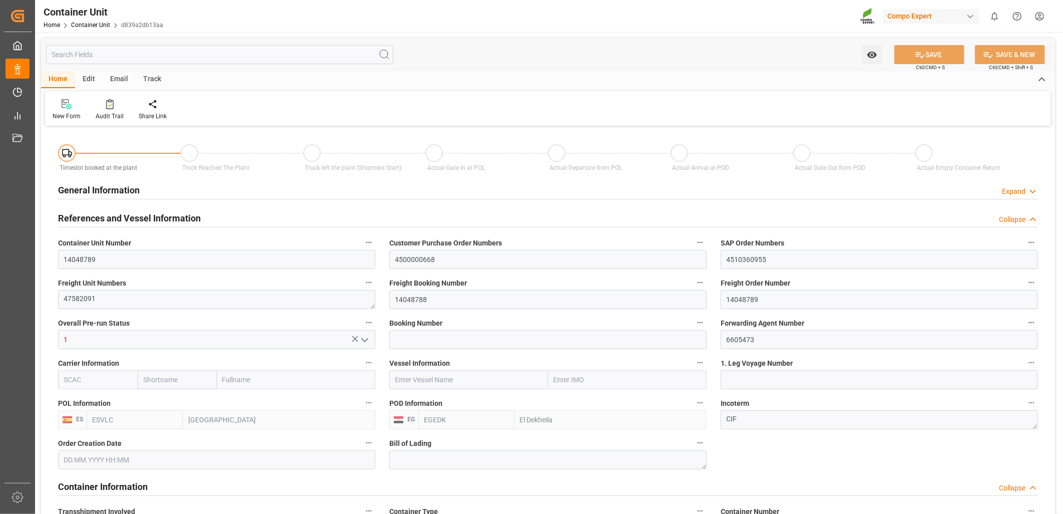
type input "ESVLC"
type input "EGEDK"
type input "10"
type input "0"
type input "11"
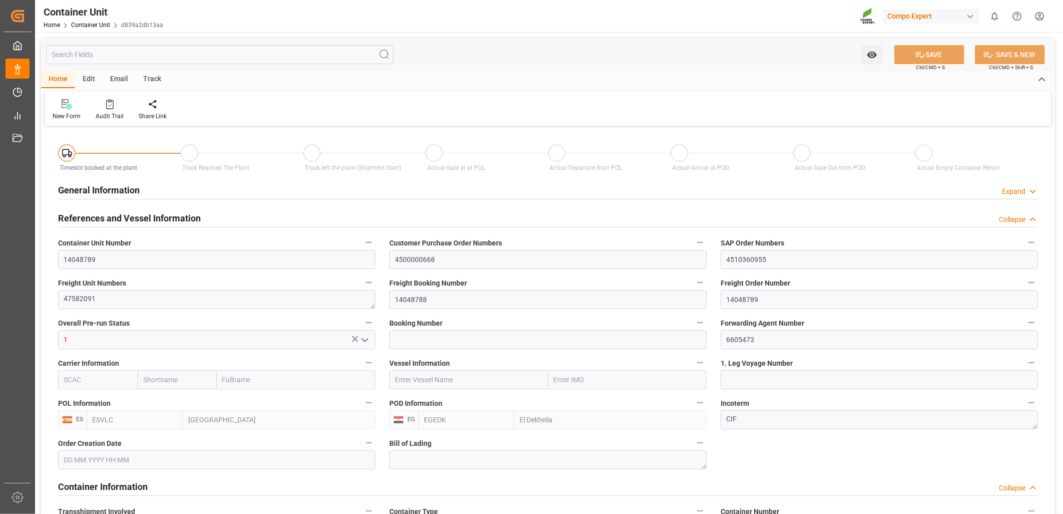
type input "0"
type input "60"
type input "24576"
type input "[DATE] 12:47"
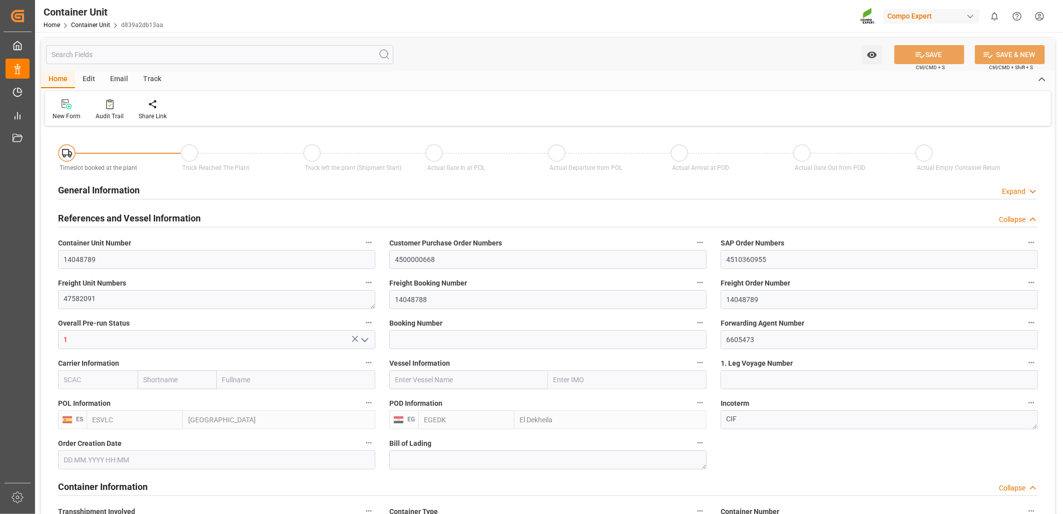
type input "07.07.2025"
click at [153, 106] on div at bounding box center [160, 104] width 43 height 11
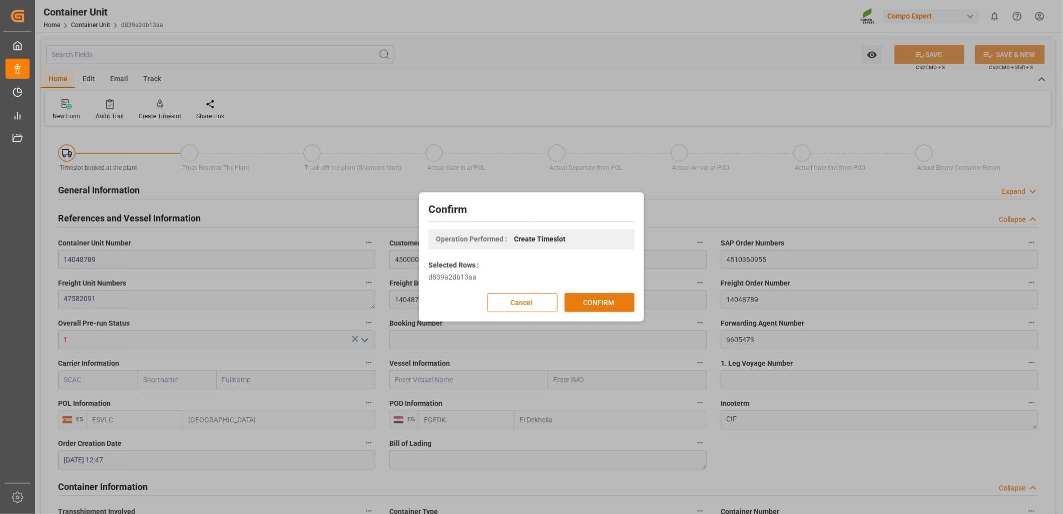
click at [598, 301] on button "CONFIRM" at bounding box center [600, 302] width 70 height 19
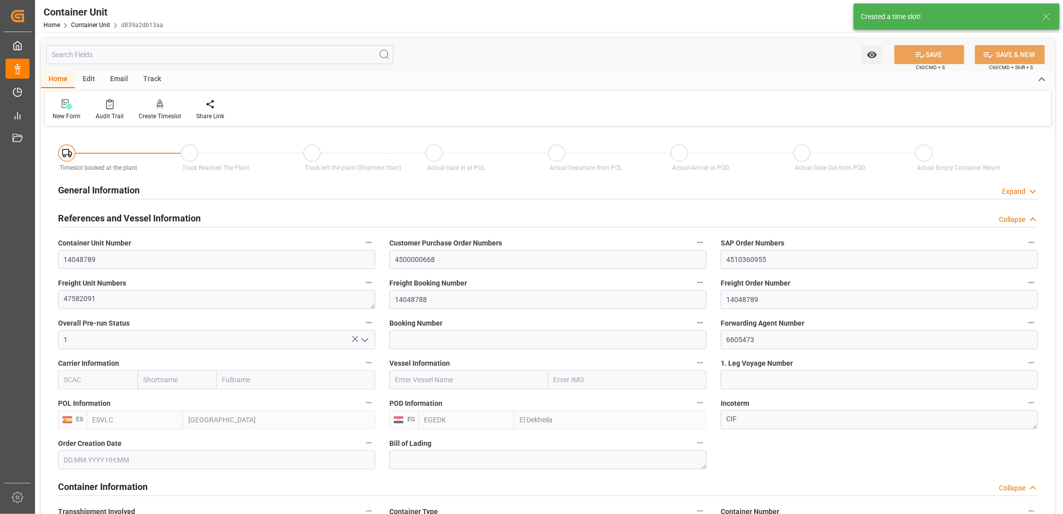
type input "ESVLC"
type input "EGEDK"
type input "10"
type input "0"
type input "11"
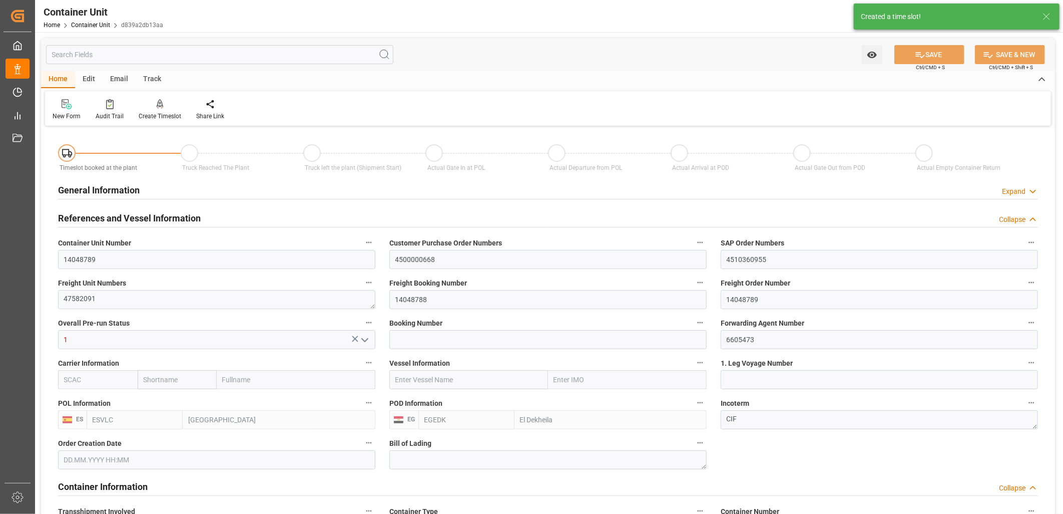
type input "0"
type input "60"
type input "24576"
type input "[DATE] 12:47"
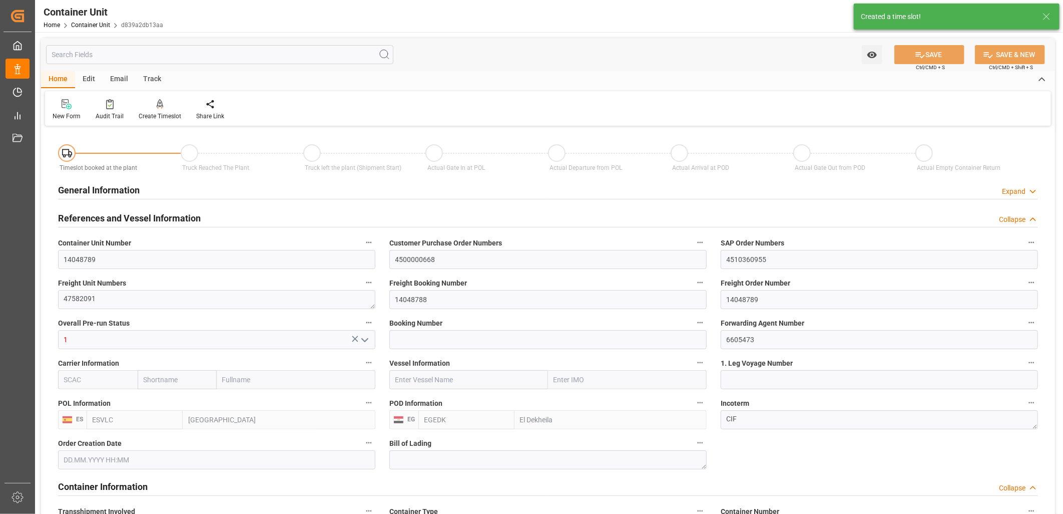
type input "07.07.2025"
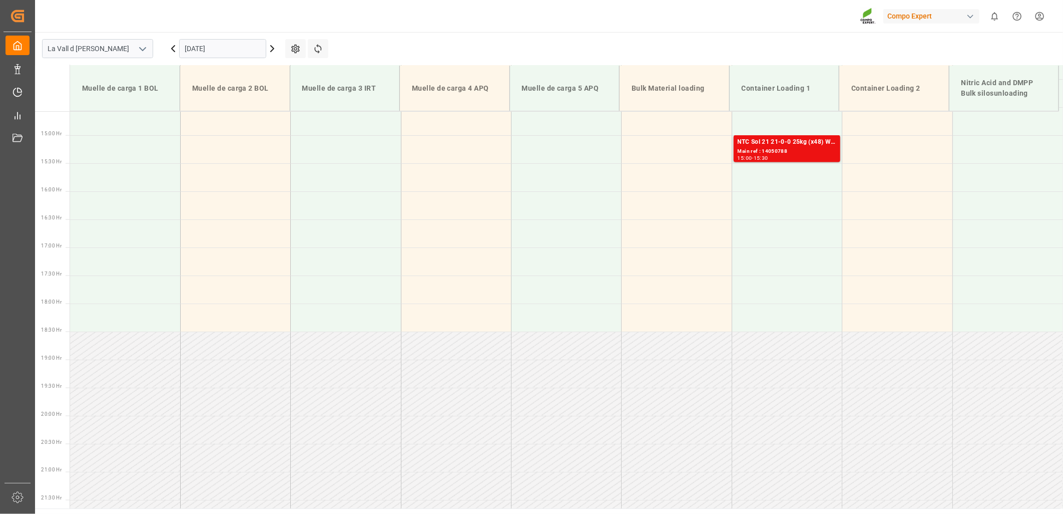
scroll to position [844, 0]
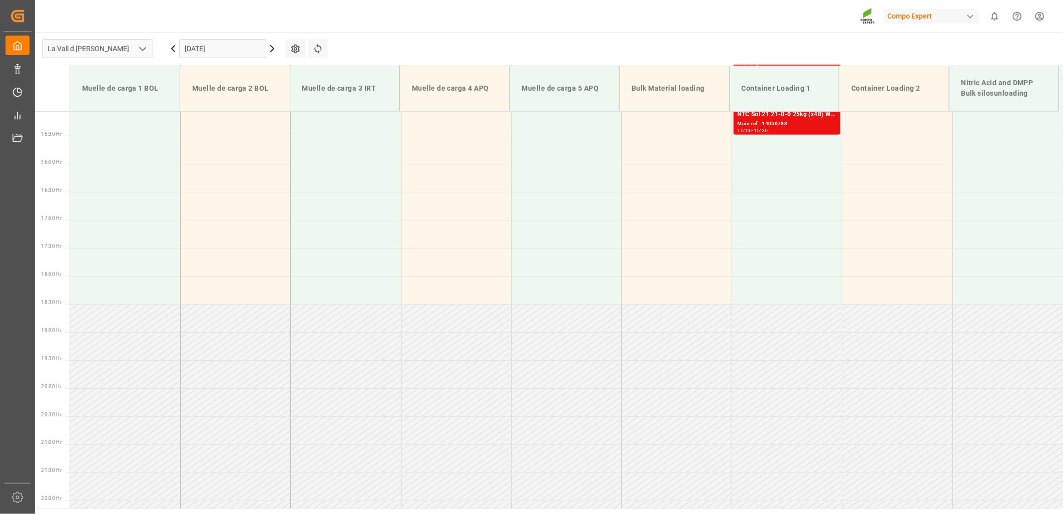
click at [237, 48] on input "[DATE]" at bounding box center [222, 48] width 87 height 19
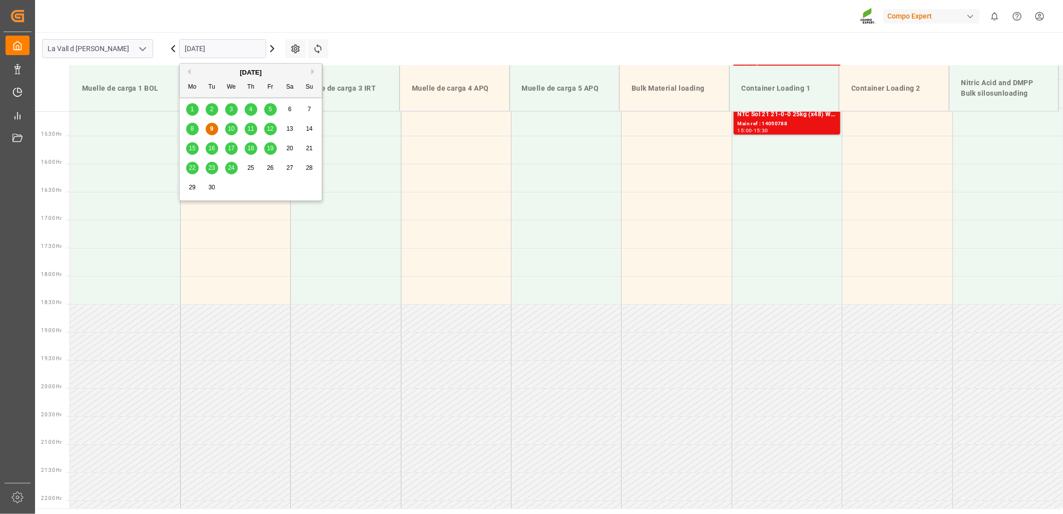
click at [248, 131] on span "11" at bounding box center [250, 128] width 7 height 7
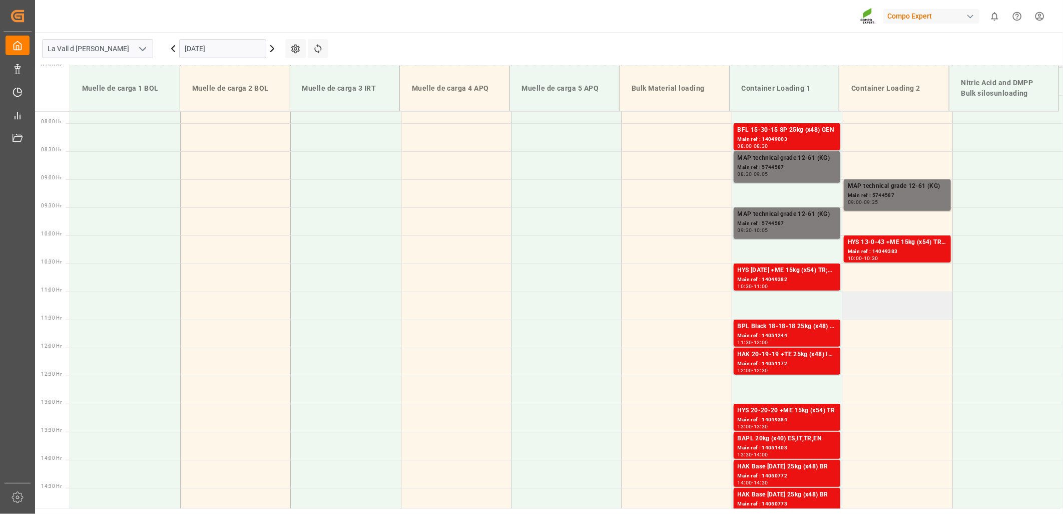
scroll to position [360, 0]
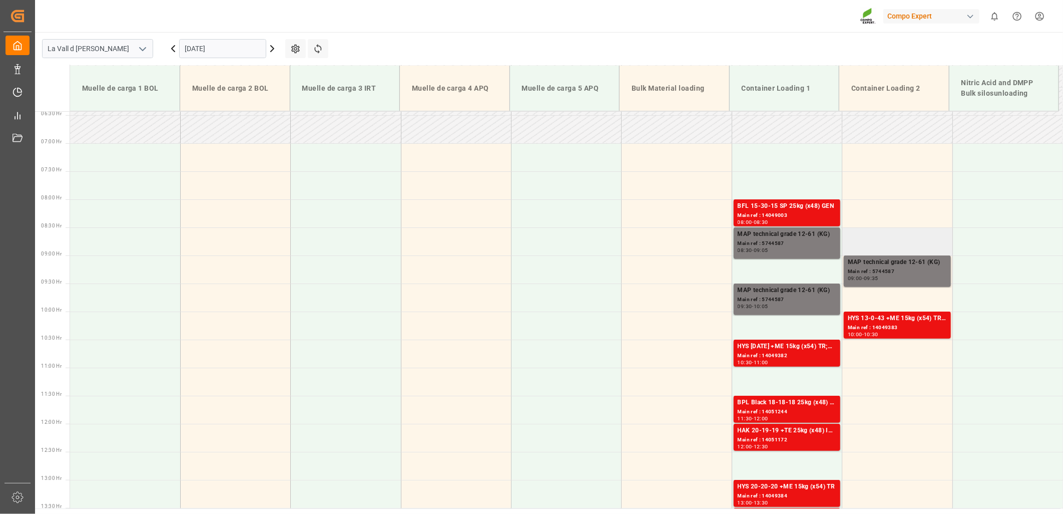
click at [874, 238] on td at bounding box center [897, 241] width 110 height 28
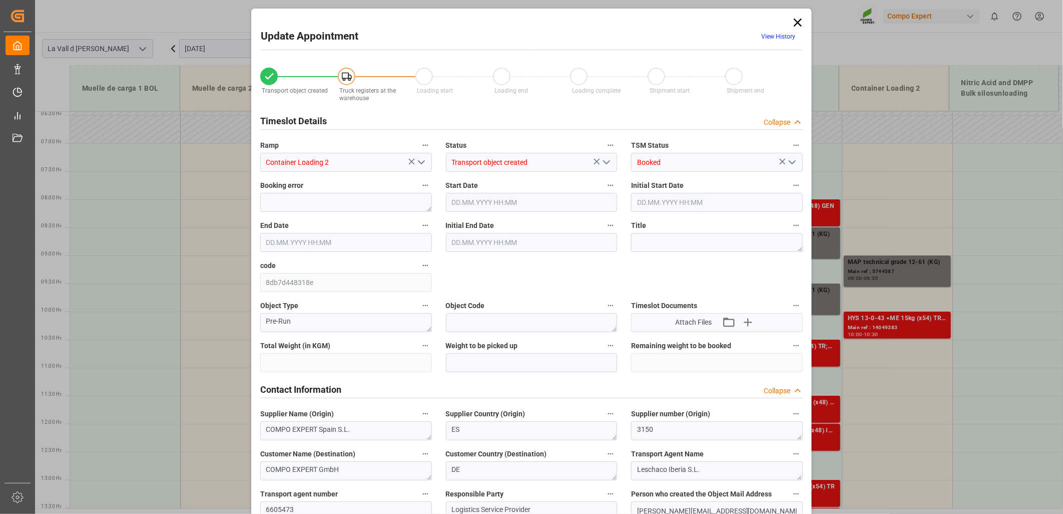
type input "24576"
type input "60"
type input "11.09.2025 08:30"
type input "11.09.2025 09:00"
type input "[DATE] 12:48"
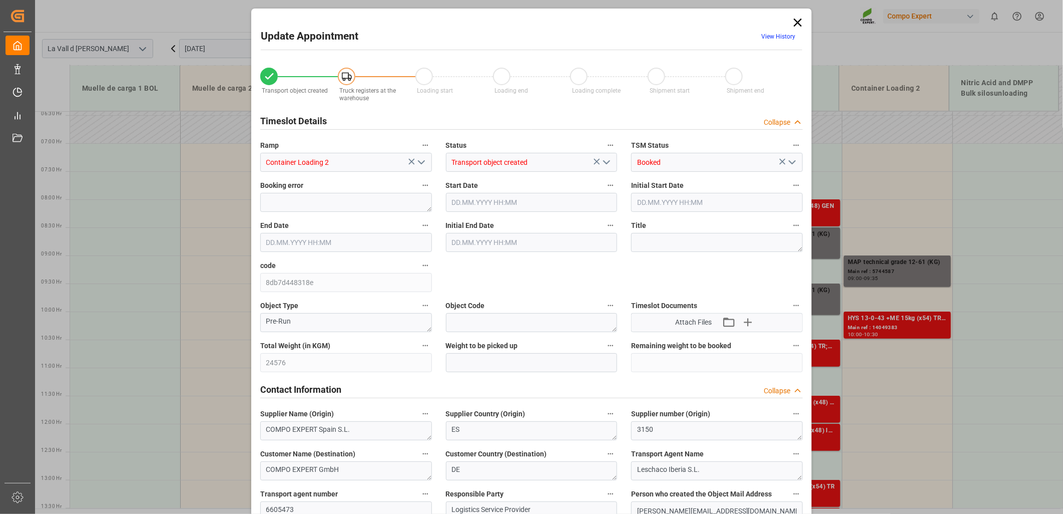
type input "09.09.2025 13:58"
click at [792, 22] on icon at bounding box center [798, 23] width 14 height 14
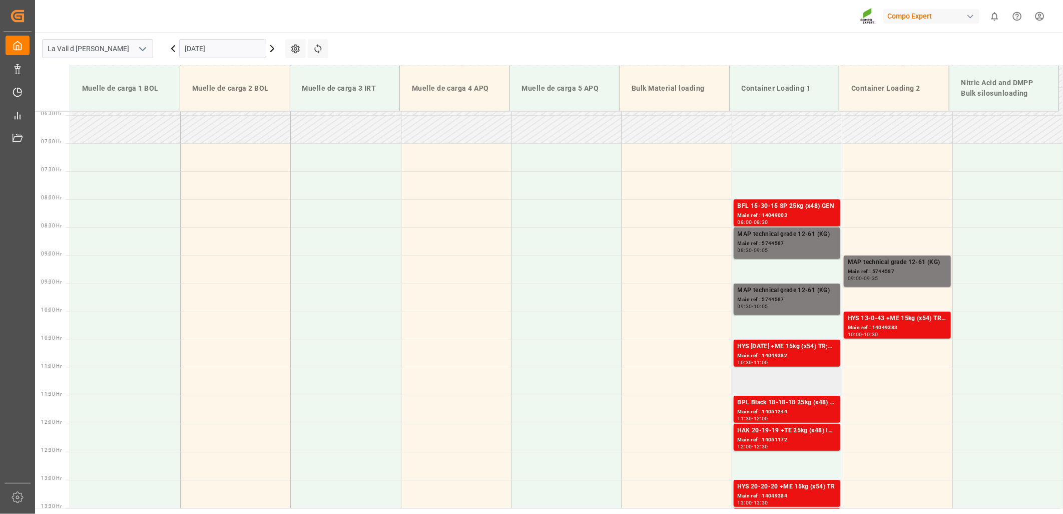
click at [786, 382] on td at bounding box center [787, 381] width 110 height 28
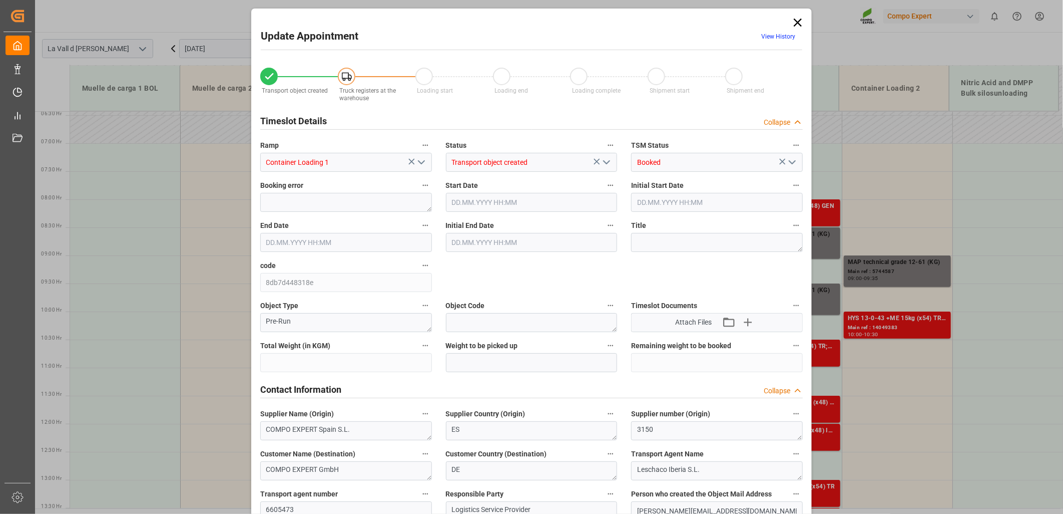
type input "24576"
type input "60"
type input "11.09.2025 11:00"
type input "11.09.2025 11:30"
type input "[DATE] 12:48"
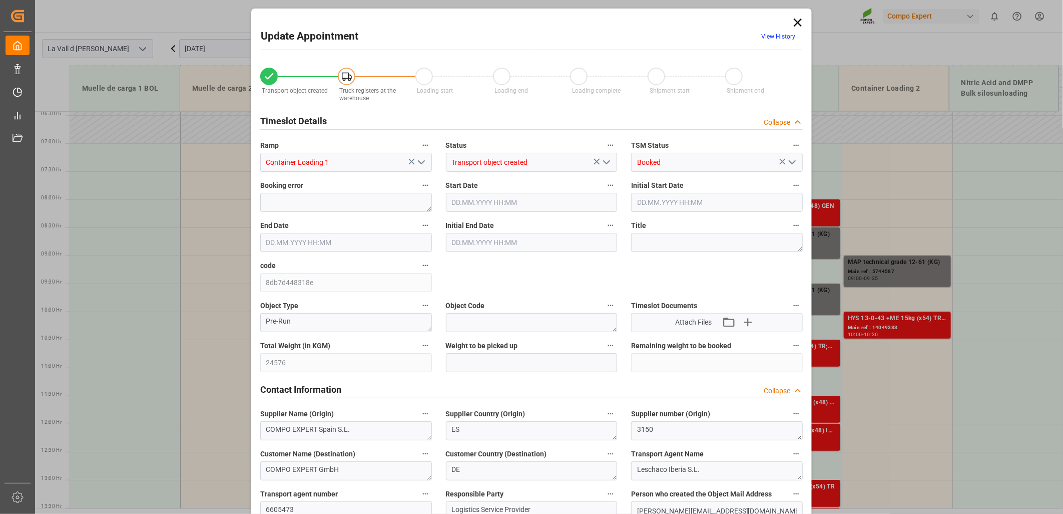
type input "09.09.2025 13:58"
click at [519, 360] on input "text" at bounding box center [532, 362] width 172 height 19
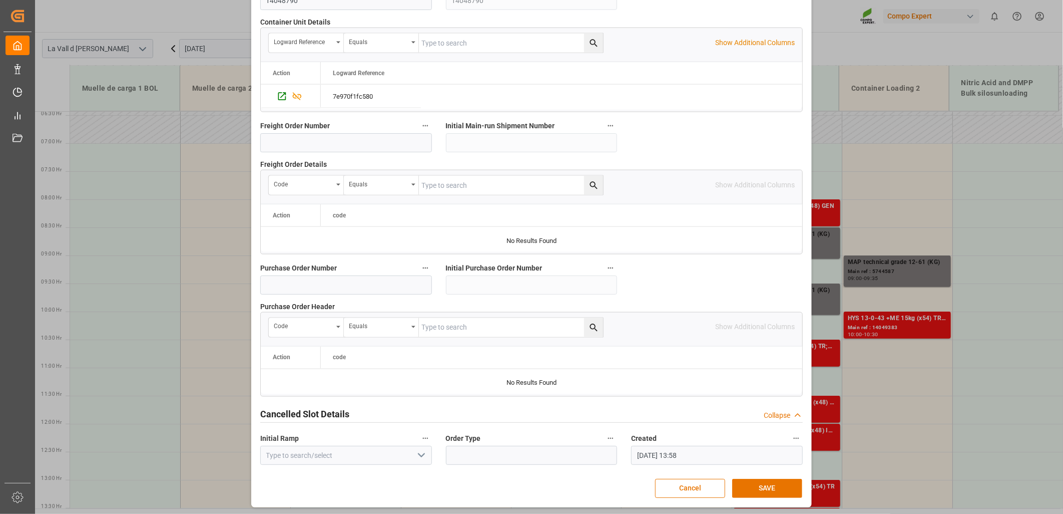
scroll to position [876, 0]
type input "24576"
drag, startPoint x: 757, startPoint y: 487, endPoint x: 763, endPoint y: 492, distance: 7.8
click at [759, 490] on button "SAVE" at bounding box center [767, 486] width 70 height 19
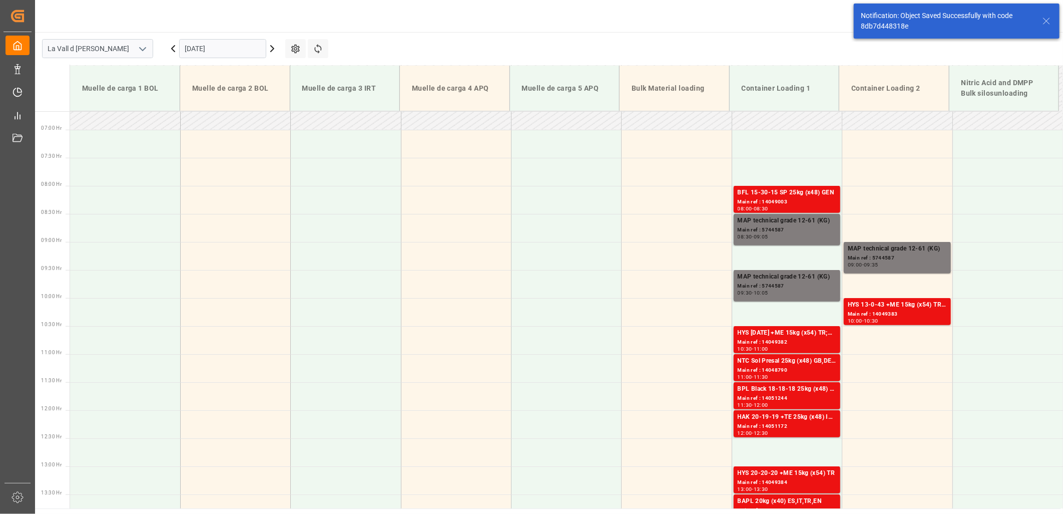
scroll to position [564, 0]
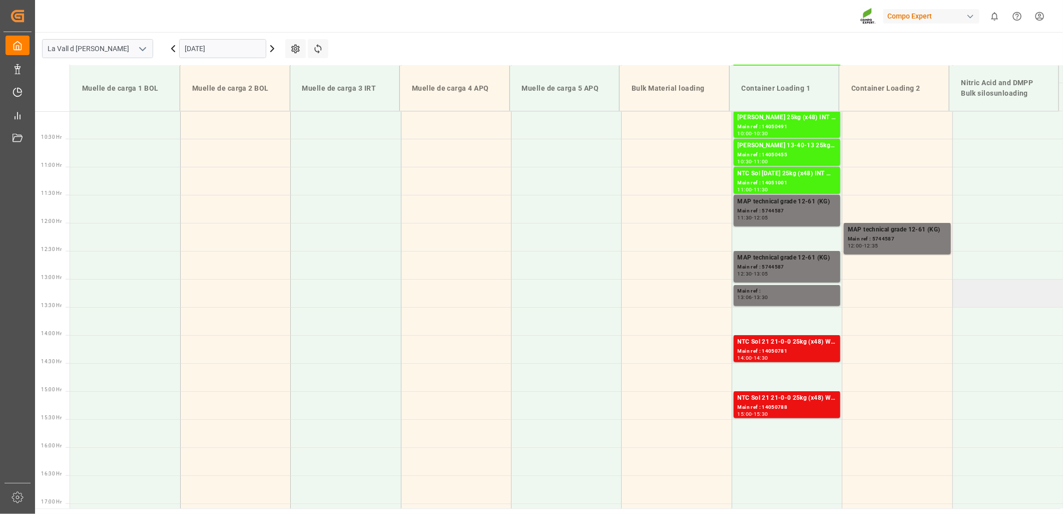
scroll to position [455, 0]
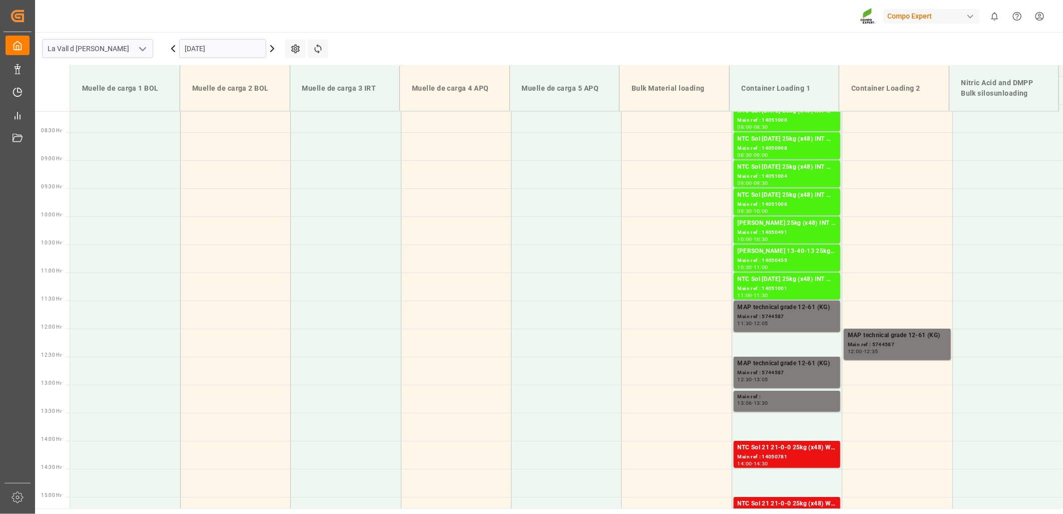
click at [232, 55] on input "[DATE]" at bounding box center [222, 48] width 87 height 19
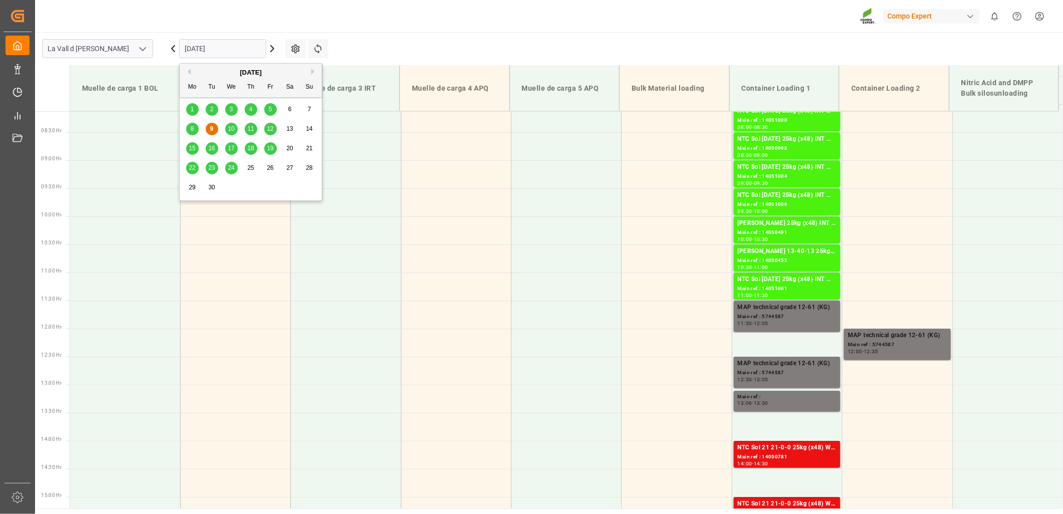
click at [252, 128] on span "11" at bounding box center [250, 128] width 7 height 7
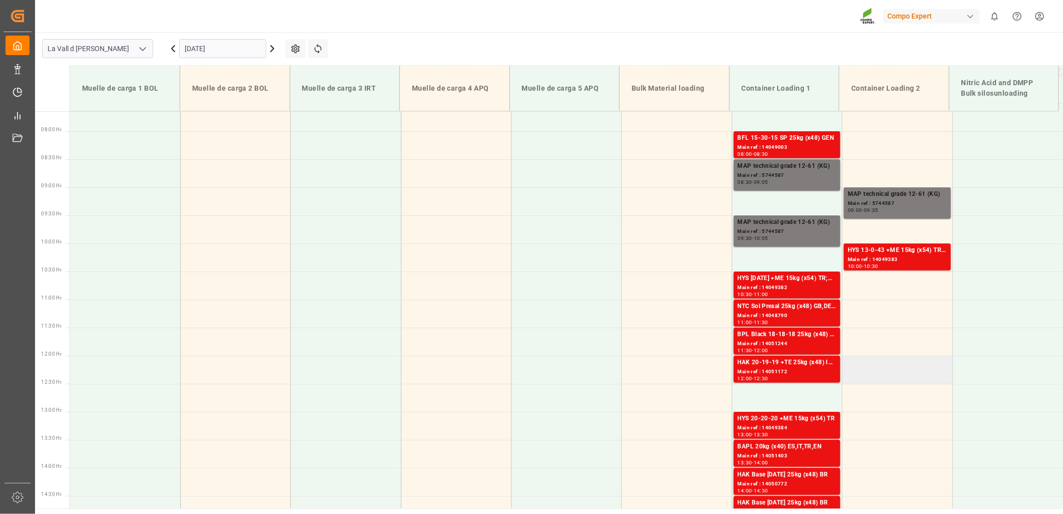
scroll to position [428, 0]
click at [774, 394] on td at bounding box center [787, 398] width 110 height 28
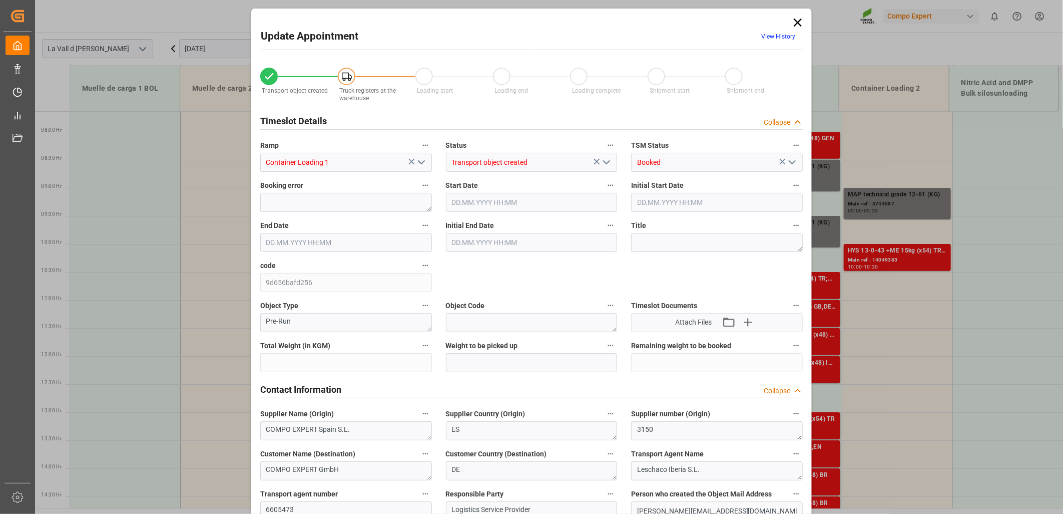
type input "24576"
type input "60"
type input "11.09.2025 12:30"
type input "11.09.2025 13:00"
type input "[DATE] 12:48"
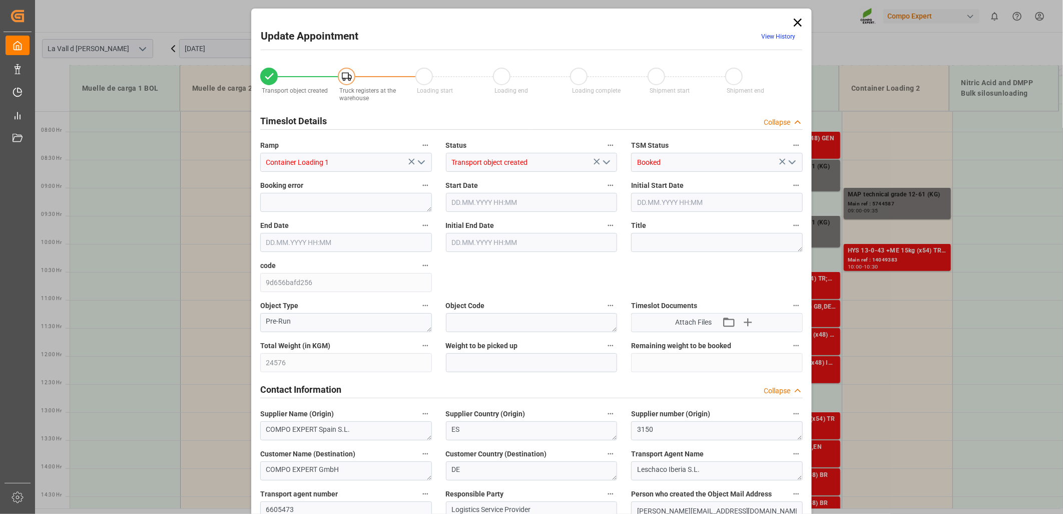
type input "09.09.2025 13:59"
click at [471, 356] on input "text" at bounding box center [532, 362] width 172 height 19
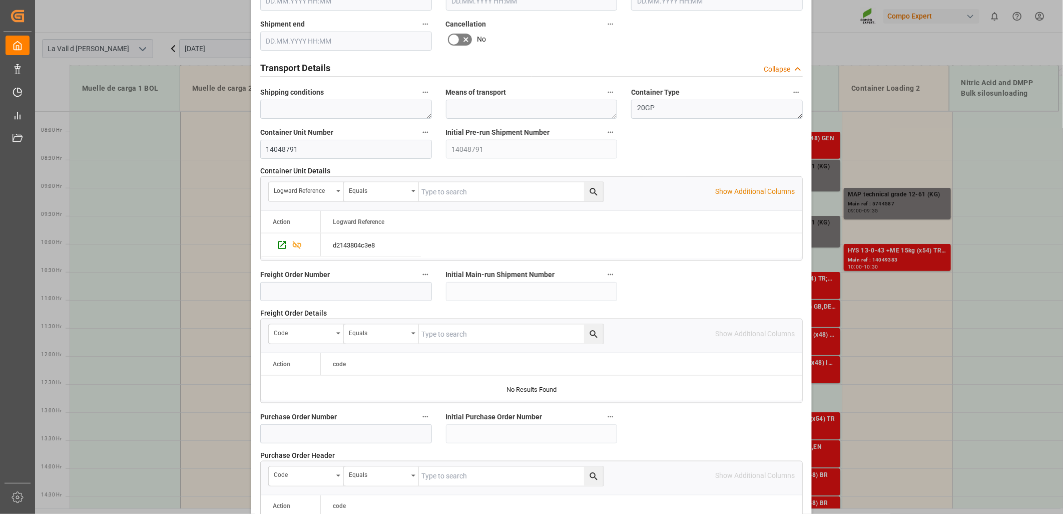
scroll to position [876, 0]
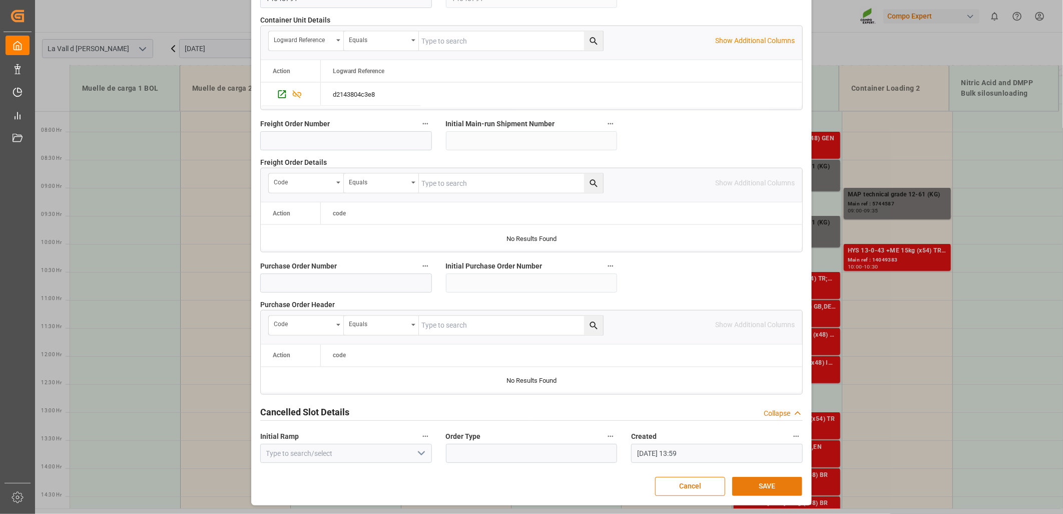
type input "24576"
click at [766, 485] on button "SAVE" at bounding box center [767, 486] width 70 height 19
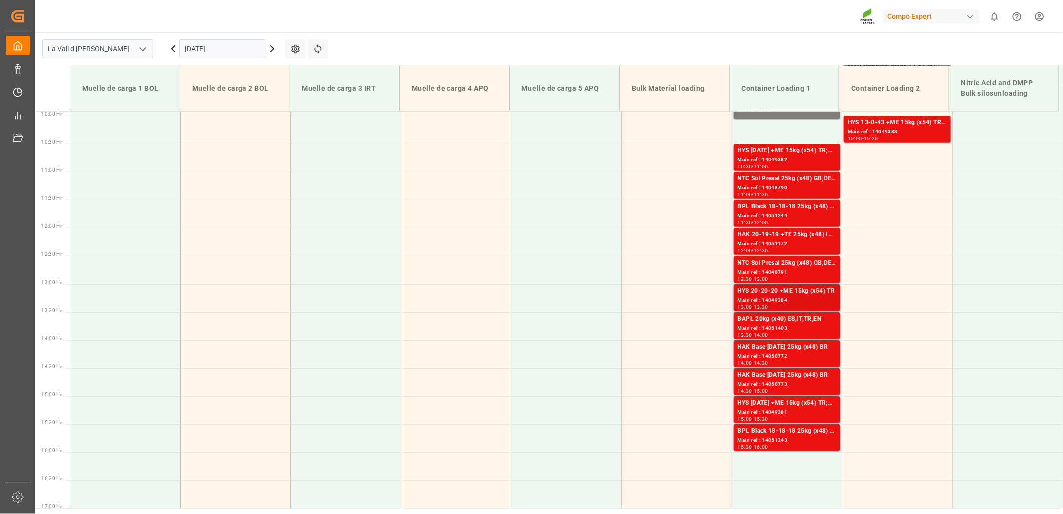
scroll to position [565, 0]
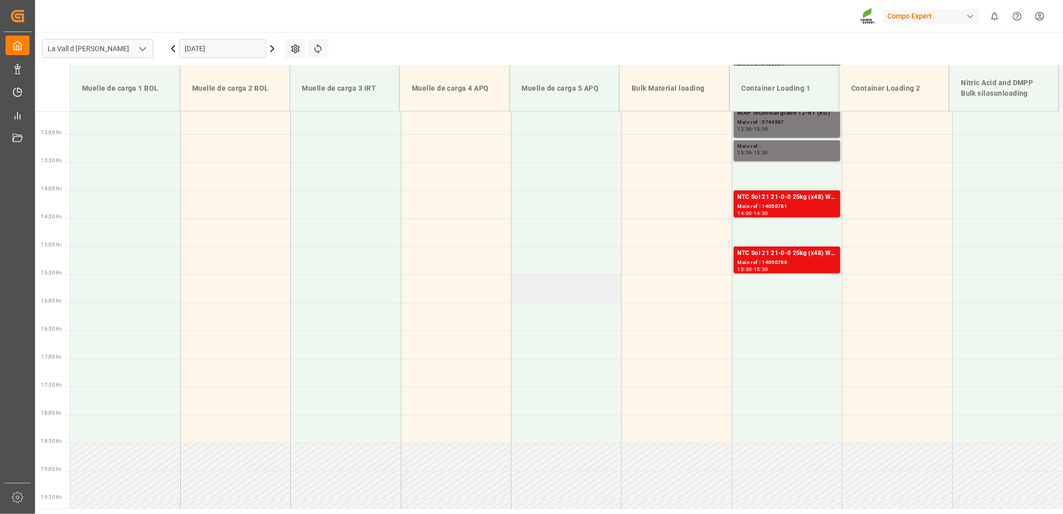
scroll to position [844, 0]
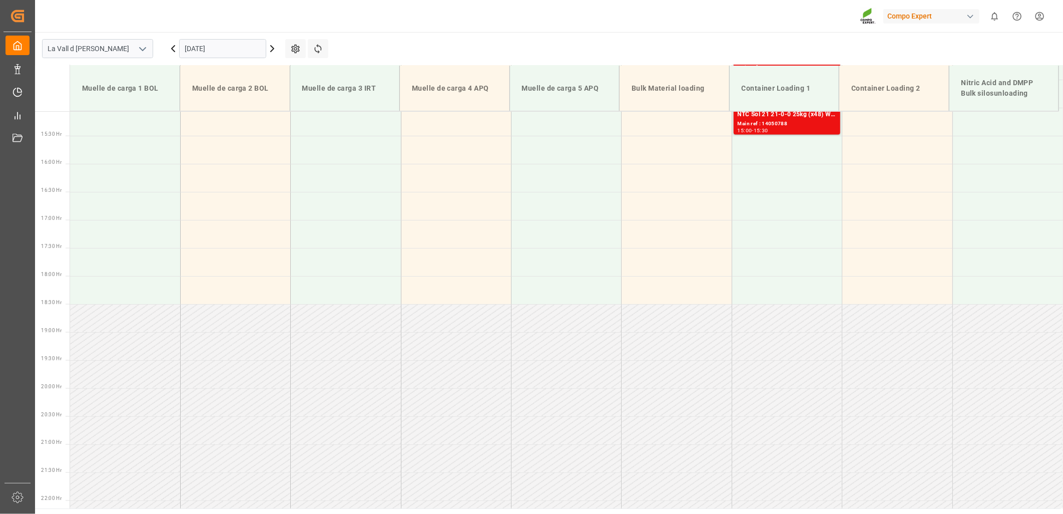
click at [221, 48] on input "[DATE]" at bounding box center [222, 48] width 87 height 19
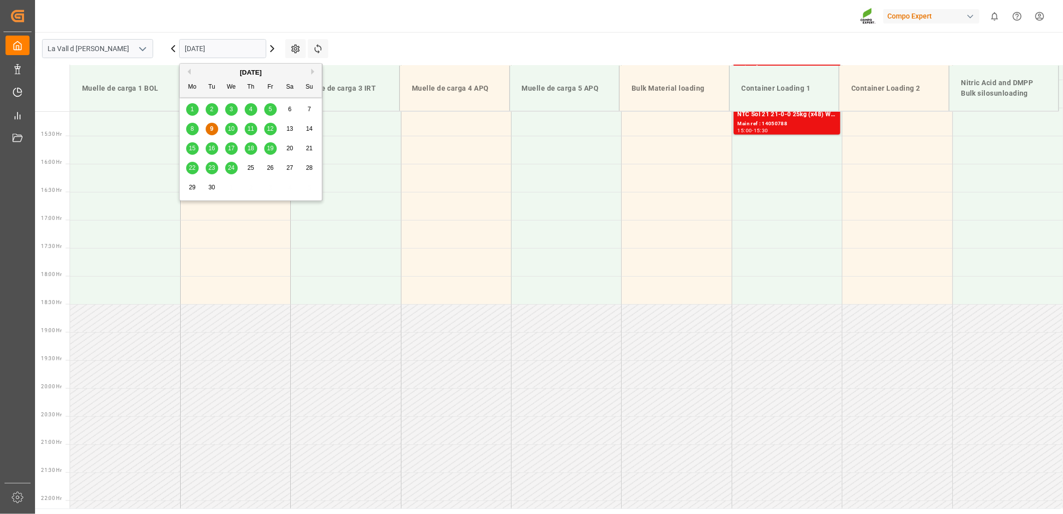
click at [249, 129] on span "11" at bounding box center [250, 128] width 7 height 7
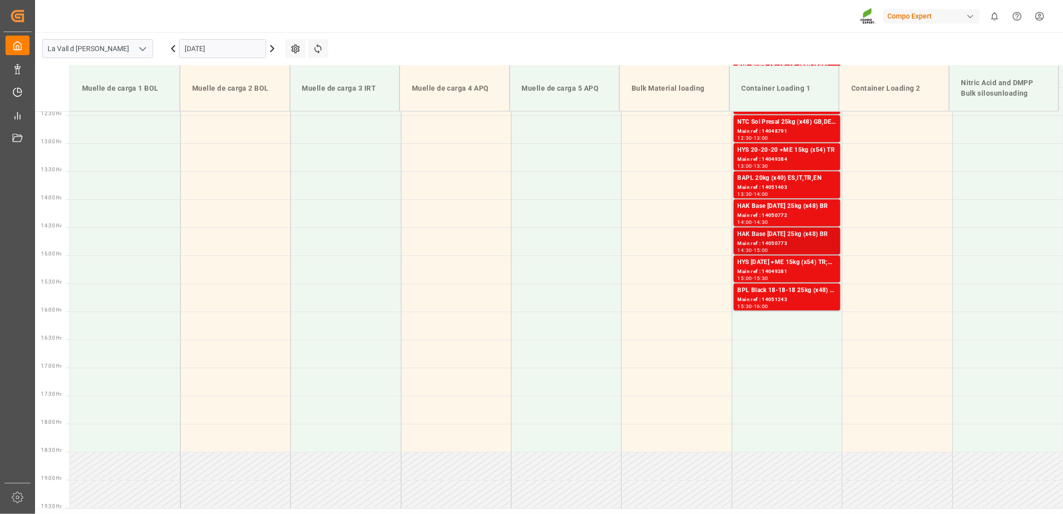
scroll to position [567, 0]
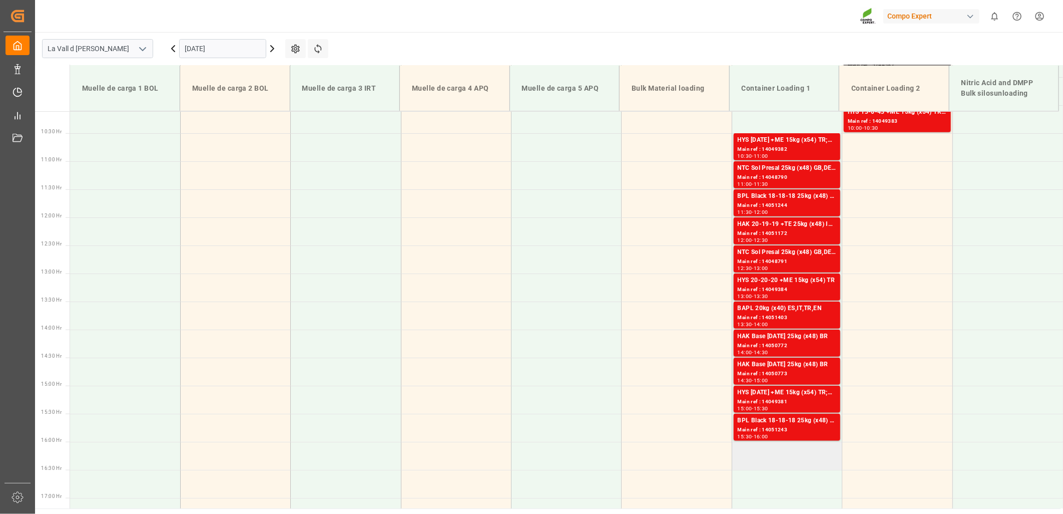
click at [770, 450] on td at bounding box center [787, 455] width 110 height 28
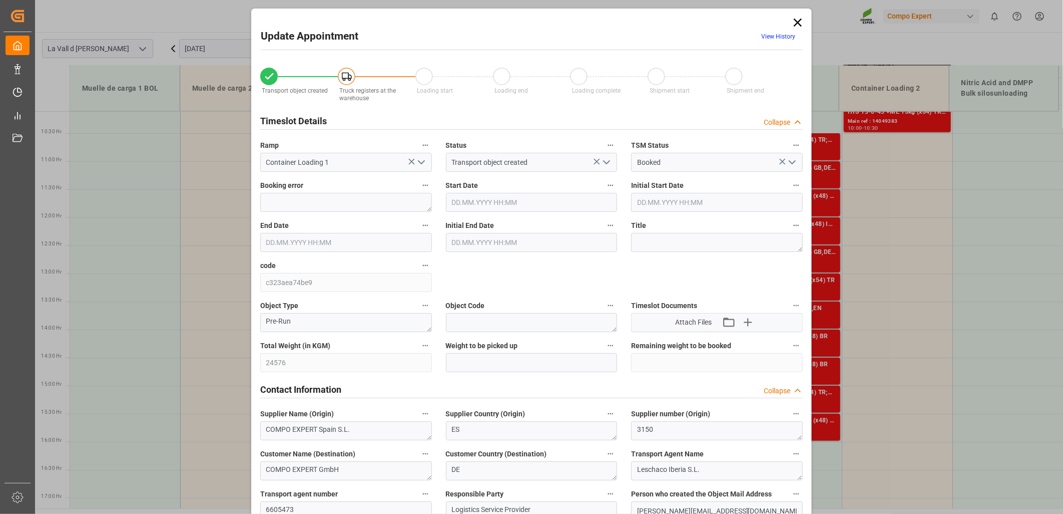
type input "24576"
type input "60"
type input "[DATE] 16:00"
type input "[DATE] 16:30"
type input "[DATE] 12:47"
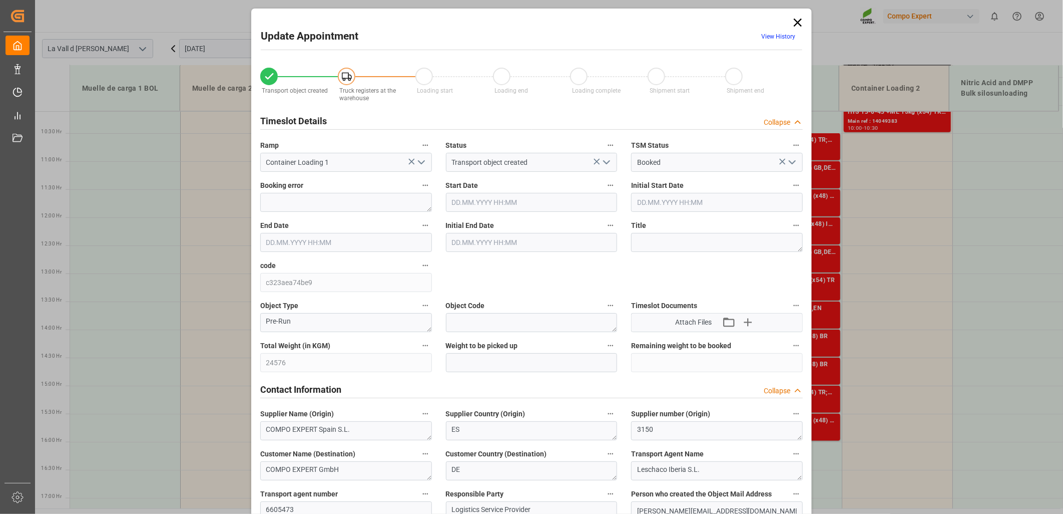
type input "[DATE] 14:00"
click at [509, 359] on input "text" at bounding box center [532, 362] width 172 height 19
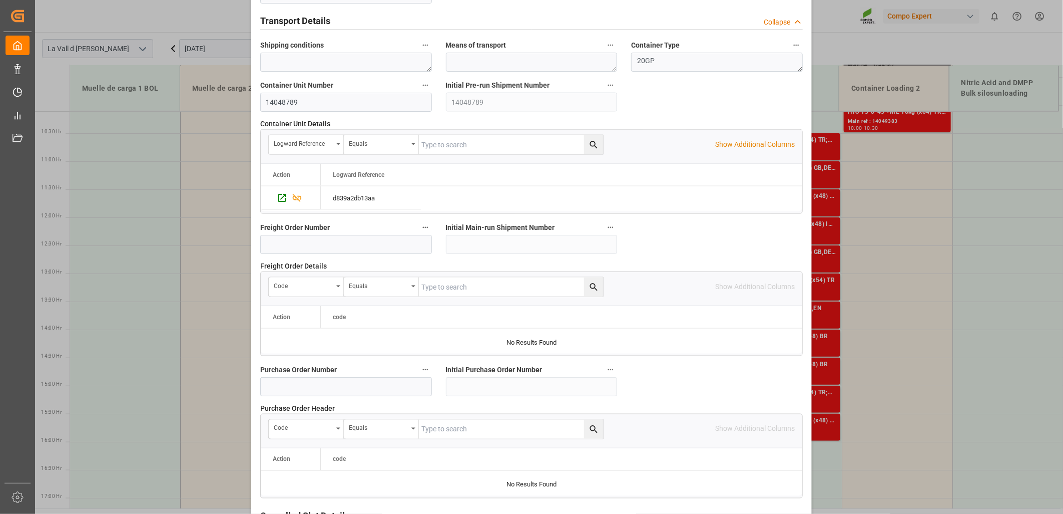
scroll to position [876, 0]
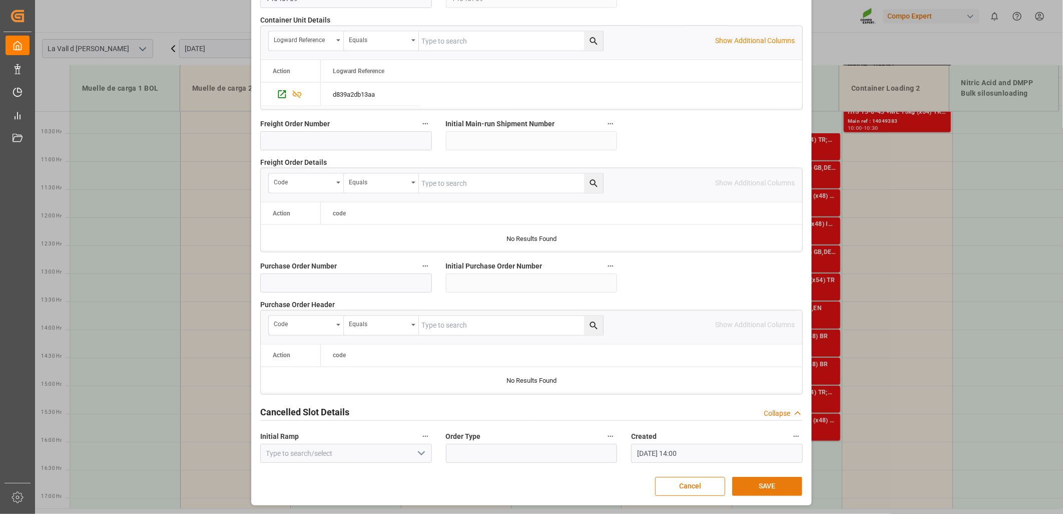
type input "24576"
click at [773, 493] on button "SAVE" at bounding box center [767, 486] width 70 height 19
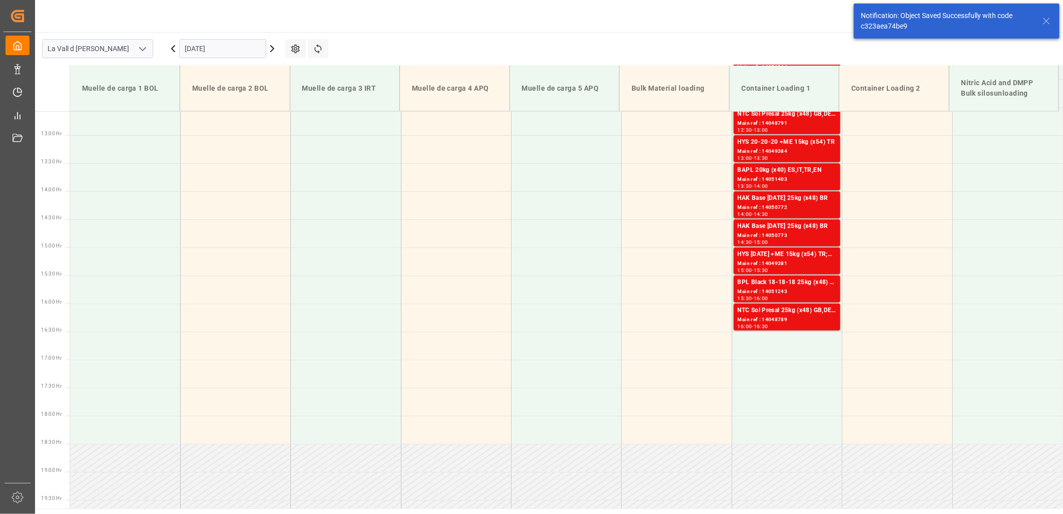
scroll to position [844, 0]
